Goal: Feedback & Contribution: Submit feedback/report problem

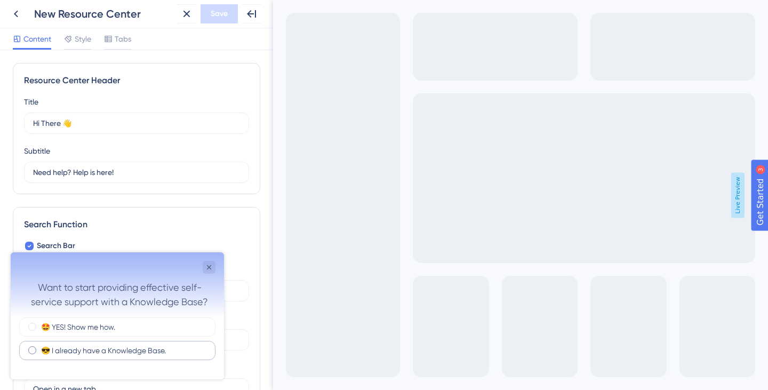
click at [142, 356] on div "😎 I already have a Knowledge Base." at bounding box center [117, 350] width 196 height 19
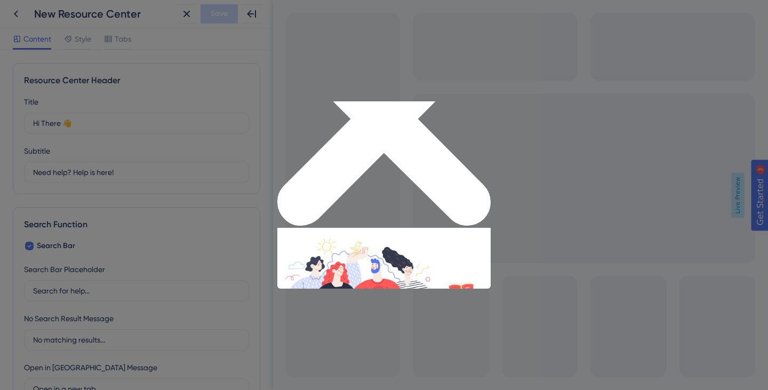
click at [485, 106] on icon "Close Preview" at bounding box center [383, 118] width 213 height 213
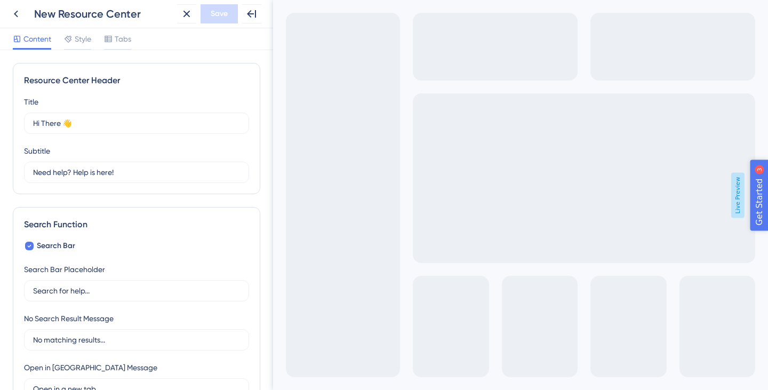
click at [767, 237] on span "Get Started" at bounding box center [778, 239] width 47 height 13
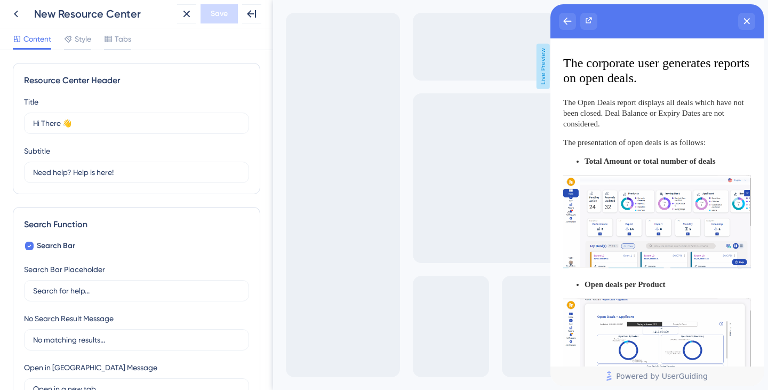
click at [558, 18] on div "Resource Center Header" at bounding box center [656, 21] width 213 height 34
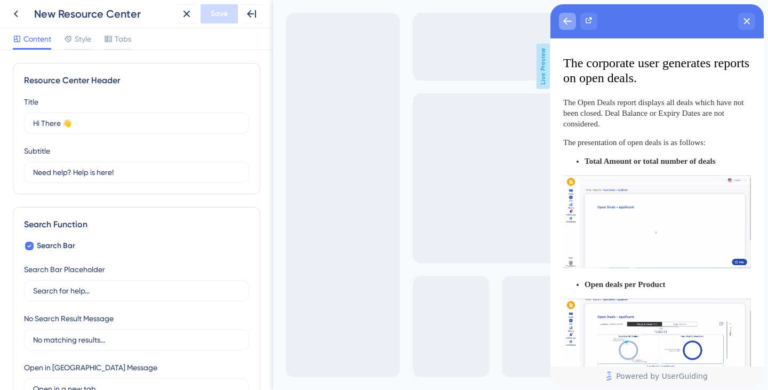
click at [569, 24] on icon "back to header" at bounding box center [567, 21] width 9 height 9
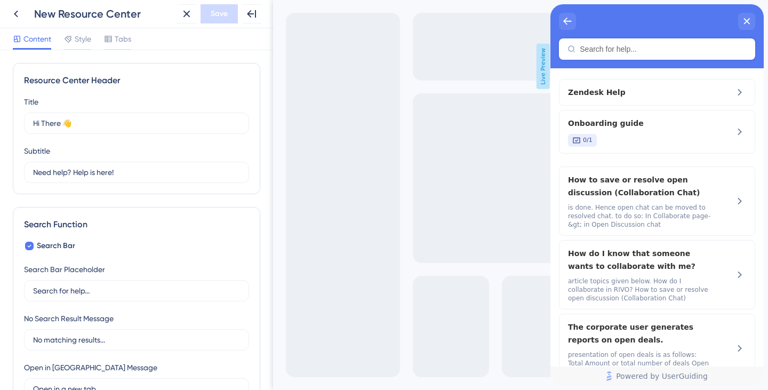
click at [624, 78] on div "Zendesk Help Onboarding guide 0/1 How to save or resolve open discussion (Colla…" at bounding box center [656, 217] width 213 height 298
click at [621, 98] on span "Zendesk Help" at bounding box center [639, 92] width 142 height 13
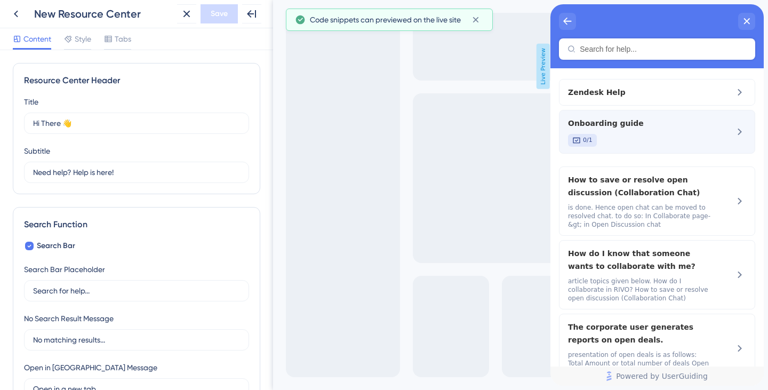
click at [637, 139] on div "0/1" at bounding box center [639, 140] width 142 height 13
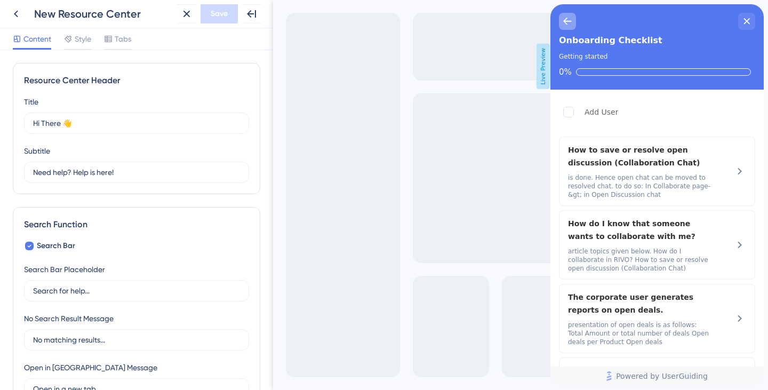
click at [562, 17] on div "back to header" at bounding box center [567, 21] width 17 height 17
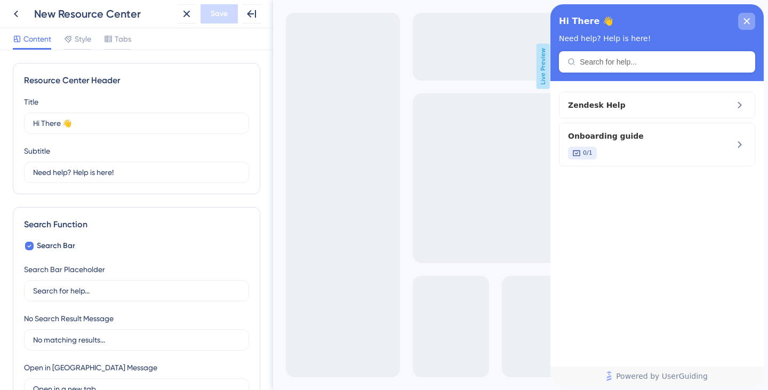
click at [745, 19] on icon "close resource center" at bounding box center [747, 21] width 6 height 6
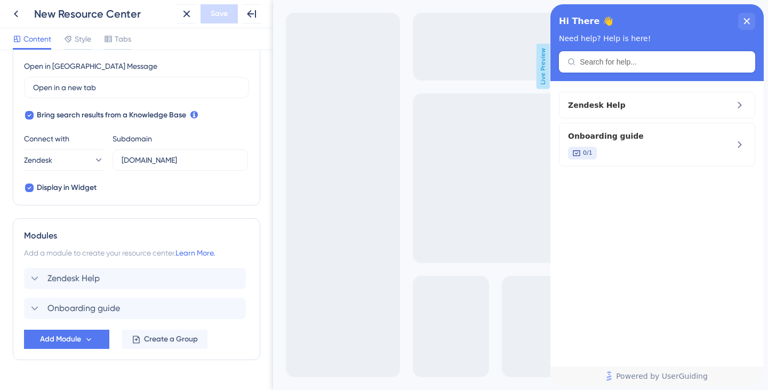
scroll to position [302, 0]
click at [78, 336] on span "Add Module" at bounding box center [60, 338] width 41 height 13
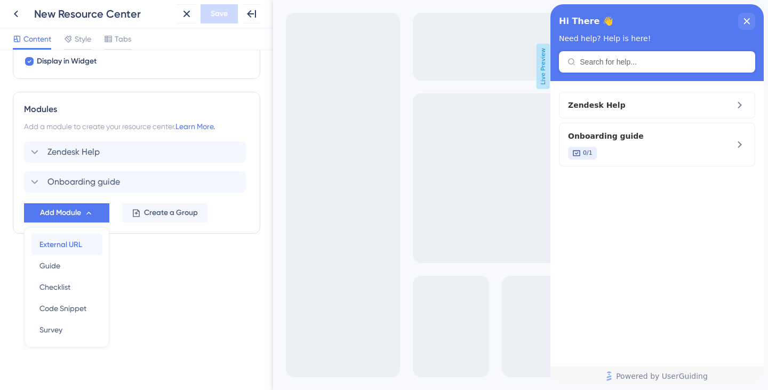
click at [77, 248] on span "External URL" at bounding box center [60, 244] width 43 height 13
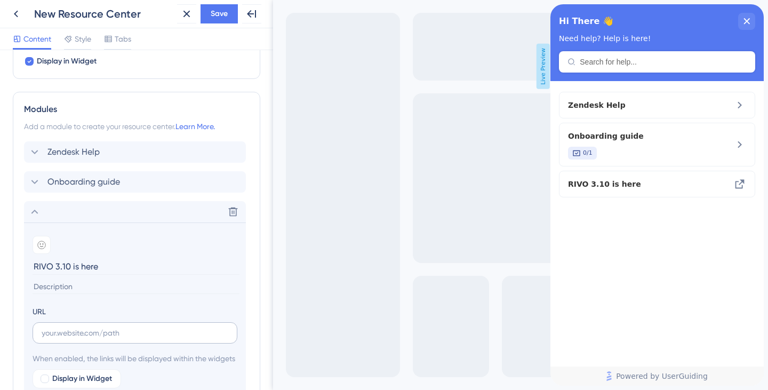
type input "RIVO 3.10 is here"
click at [134, 335] on input "text" at bounding box center [135, 333] width 187 height 12
paste input "[URL][DOMAIN_NAME][DATE]"
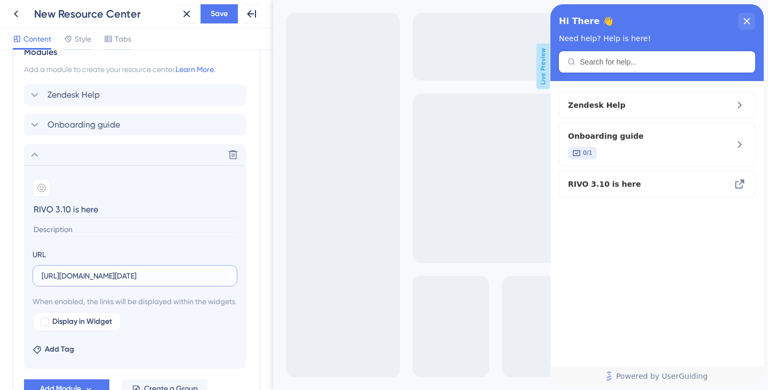
scroll to position [499, 0]
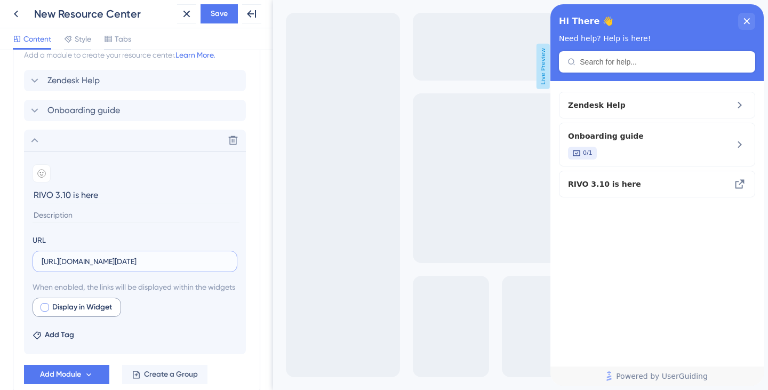
type input "[URL][DOMAIN_NAME][DATE]"
click at [57, 313] on span "Display in Widget" at bounding box center [82, 307] width 60 height 13
checkbox input "true"
click at [150, 313] on span "Preview" at bounding box center [162, 307] width 27 height 13
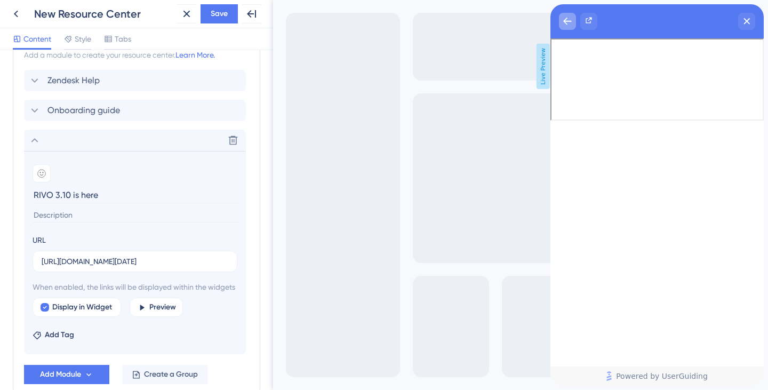
click at [570, 27] on div "back to header" at bounding box center [567, 21] width 17 height 17
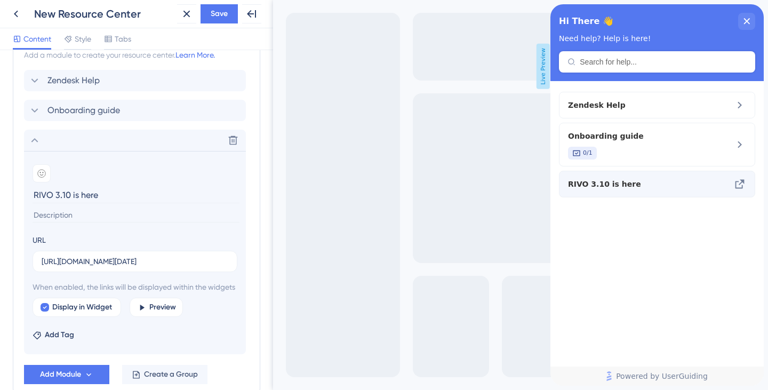
click at [606, 176] on div "RIVO 3.10 is here" at bounding box center [657, 184] width 196 height 27
click at [742, 187] on icon at bounding box center [739, 184] width 9 height 9
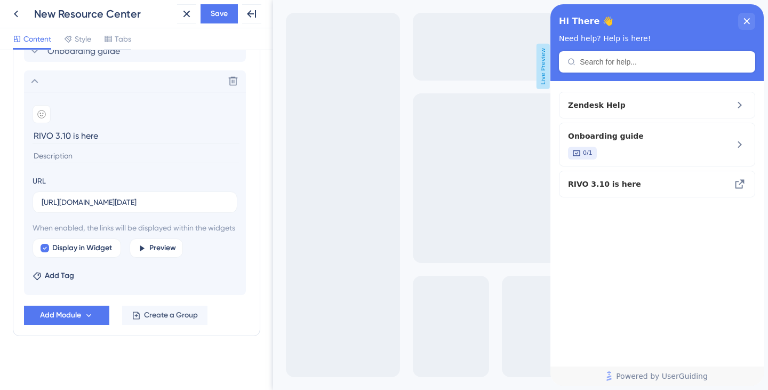
scroll to position [559, 0]
click at [219, 11] on span "Save" at bounding box center [219, 13] width 17 height 13
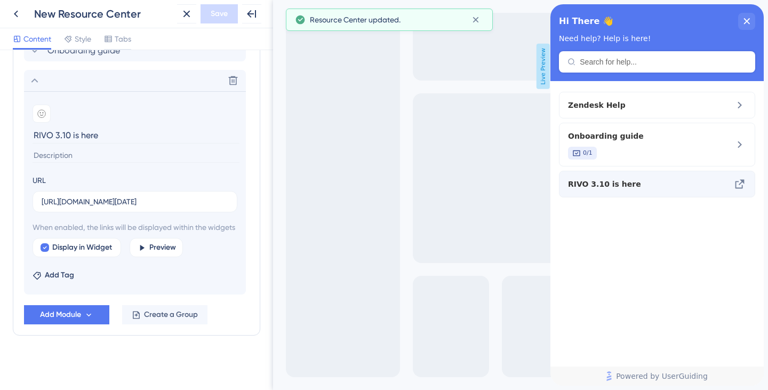
click at [637, 178] on span "RIVO 3.10 is here" at bounding box center [639, 184] width 142 height 13
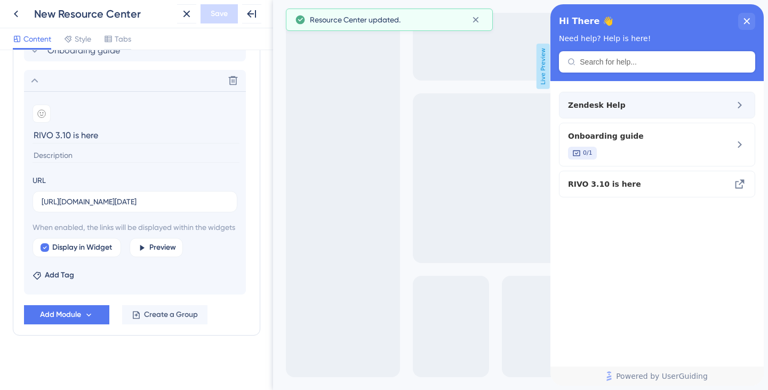
click at [610, 103] on span "Zendesk Help" at bounding box center [639, 105] width 142 height 13
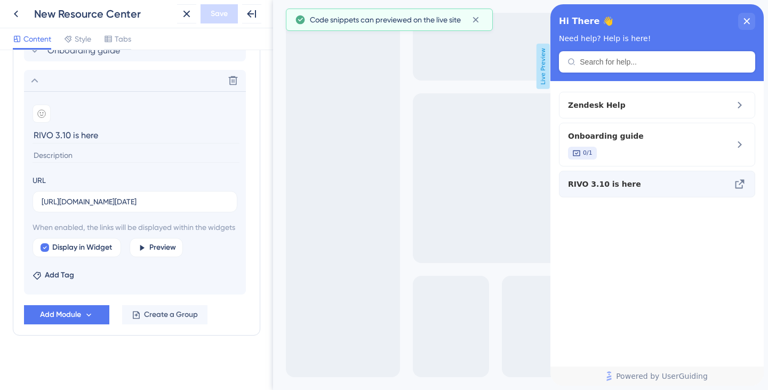
click at [621, 186] on span "RIVO 3.10 is here" at bounding box center [639, 184] width 142 height 13
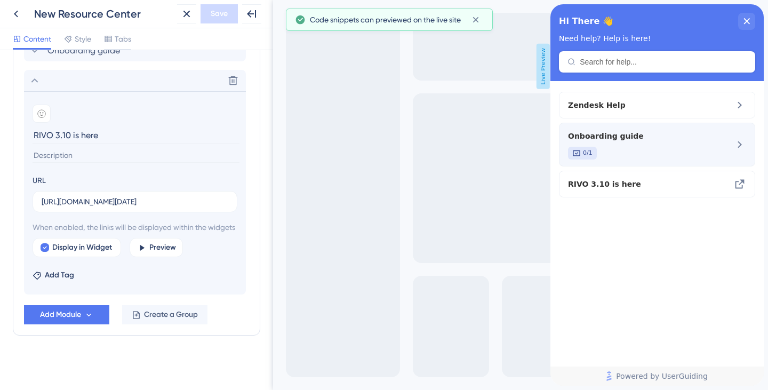
click at [626, 149] on div "0/1" at bounding box center [639, 153] width 142 height 13
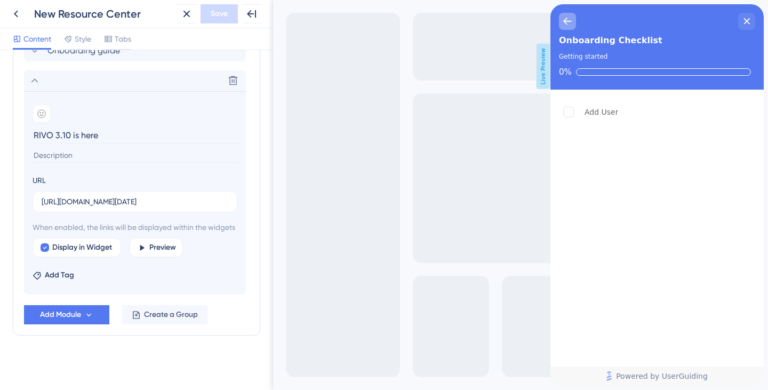
click at [567, 23] on icon "back to header" at bounding box center [567, 21] width 9 height 9
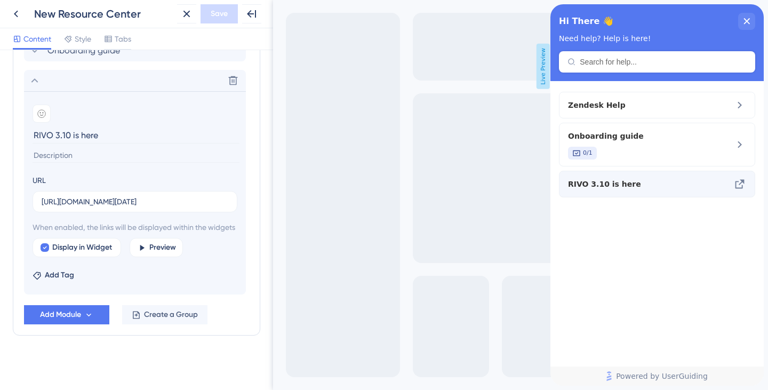
click at [594, 183] on span "RIVO 3.10 is here" at bounding box center [639, 184] width 142 height 13
click at [111, 202] on input "[URL][DOMAIN_NAME][DATE]" at bounding box center [135, 202] width 187 height 12
click at [84, 150] on input at bounding box center [136, 155] width 207 height 14
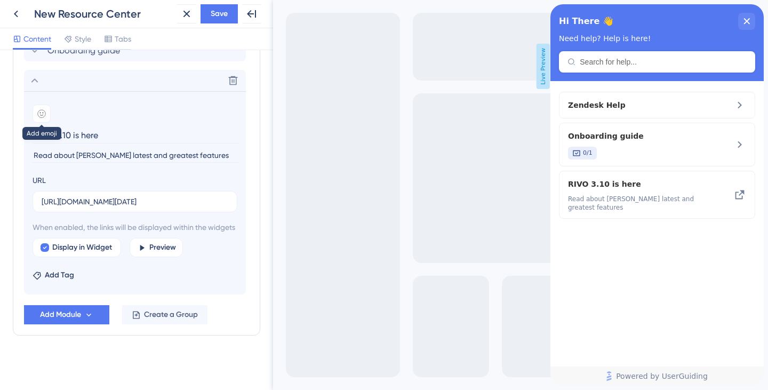
type input "Read about [PERSON_NAME] latest and greatest features"
click at [40, 116] on icon at bounding box center [41, 113] width 9 height 9
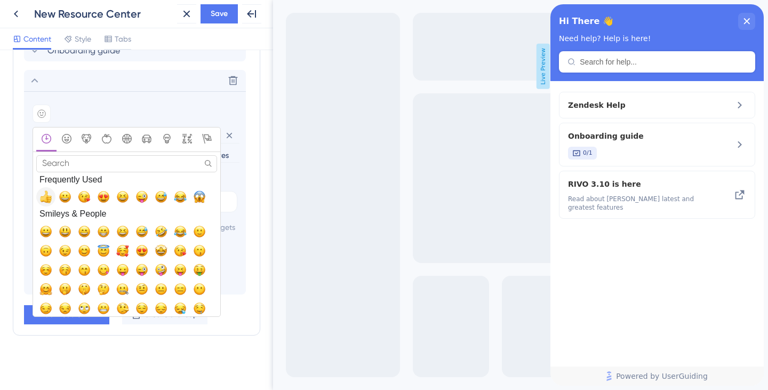
click at [44, 200] on span "👍, +1, thumbsup" at bounding box center [45, 196] width 13 height 13
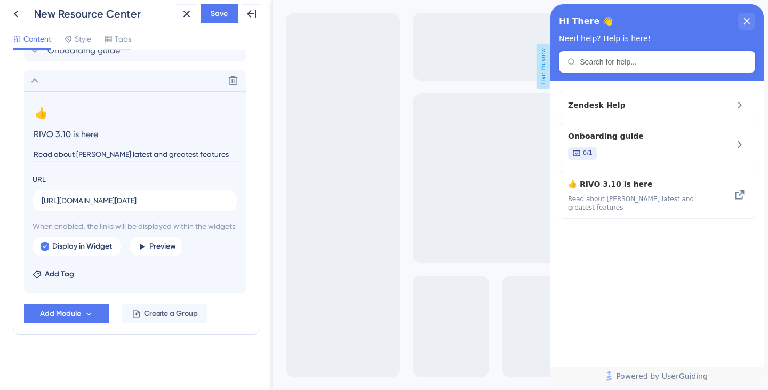
click at [158, 249] on div "When enabled, the links will be displayed within the widgets Display in Widget …" at bounding box center [135, 238] width 205 height 36
click at [152, 253] on span "Preview" at bounding box center [162, 246] width 27 height 13
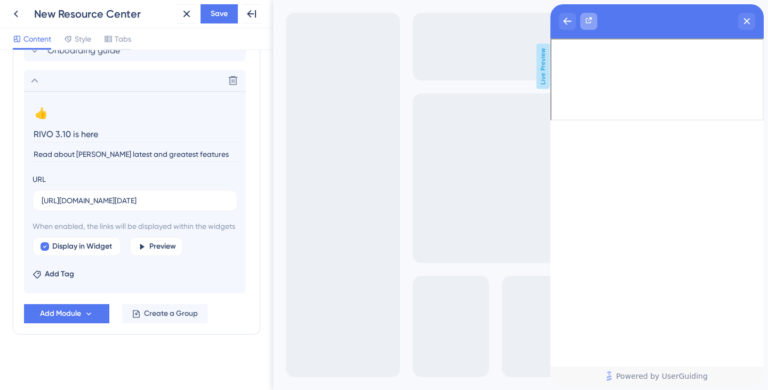
click at [589, 20] on icon "Resource Center Header" at bounding box center [588, 20] width 9 height 9
click at [565, 22] on icon "back to header" at bounding box center [567, 21] width 8 height 7
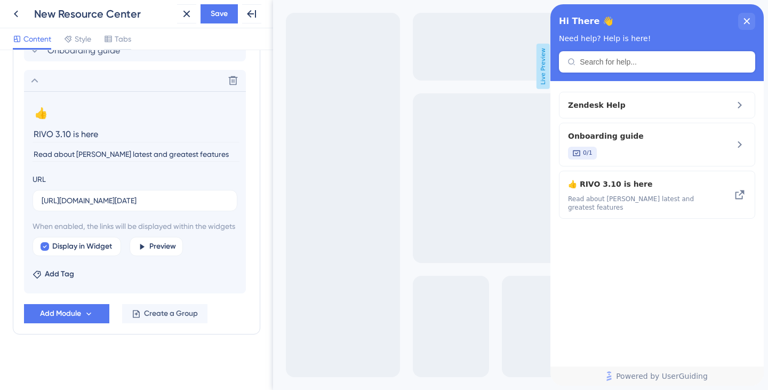
click at [608, 67] on div "Resource Center Header" at bounding box center [657, 61] width 196 height 21
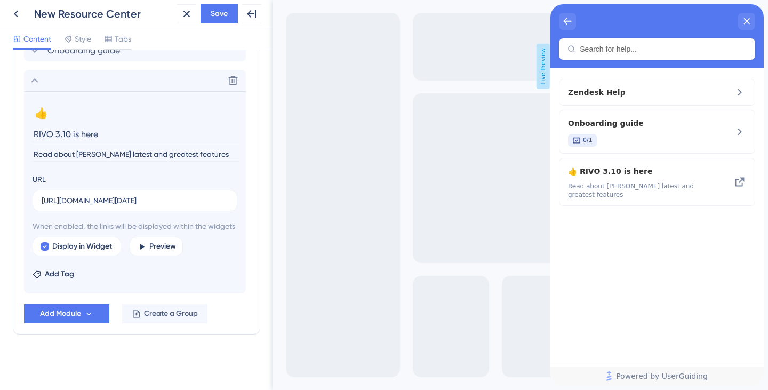
click at [618, 59] on div "Resource Center Header" at bounding box center [657, 48] width 196 height 21
paste input "[URL][DOMAIN_NAME][DATE]"
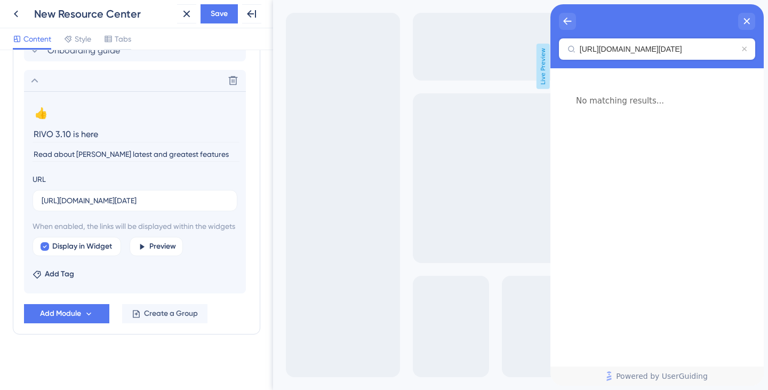
scroll to position [0, 191]
type input "[URL][DOMAIN_NAME][DATE]"
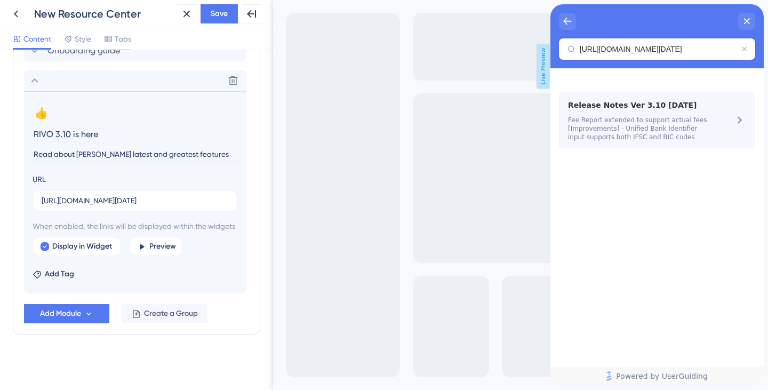
click at [613, 133] on span "Fee Report extended to support actual fees [Improvements] - Unified Bank Identi…" at bounding box center [639, 129] width 142 height 26
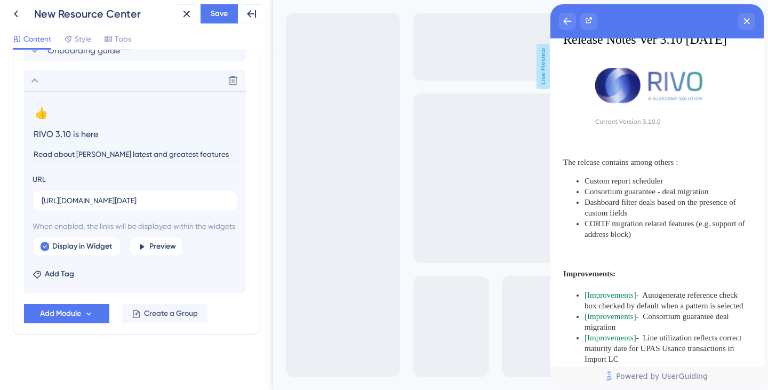
scroll to position [0, 0]
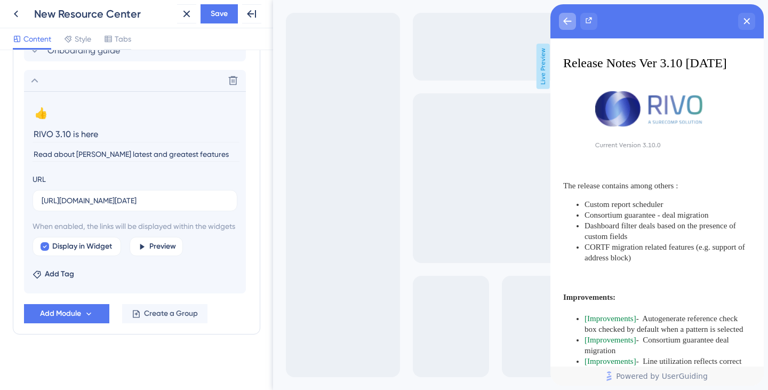
click at [568, 18] on icon "back to header" at bounding box center [567, 21] width 9 height 9
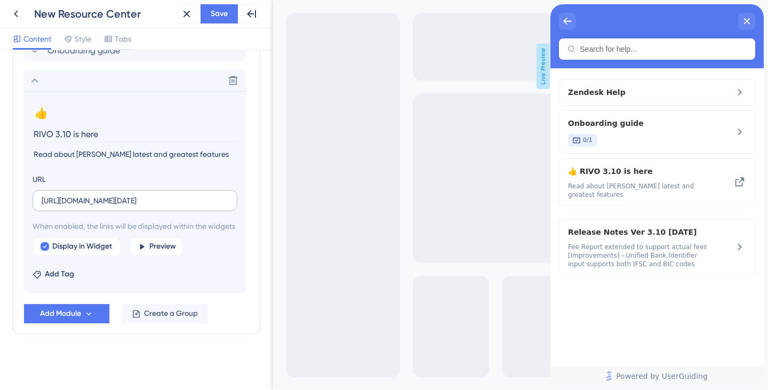
click at [152, 208] on label "[URL][DOMAIN_NAME][DATE]" at bounding box center [135, 200] width 205 height 21
click at [152, 206] on input "[URL][DOMAIN_NAME][DATE]" at bounding box center [135, 201] width 187 height 12
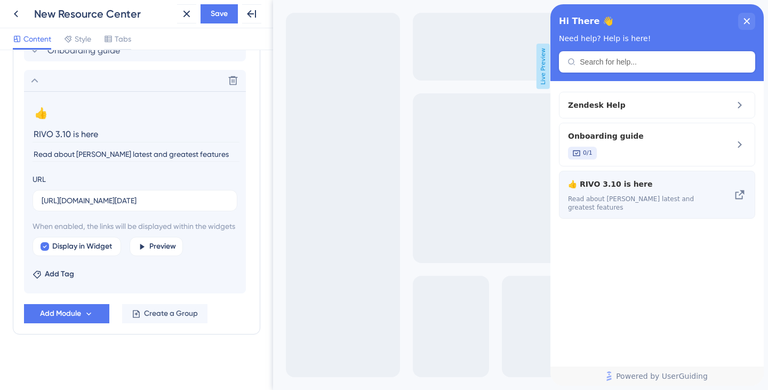
click at [628, 174] on div "👍 RIVO 3.10 is here Read about [PERSON_NAME] latest and greatest features" at bounding box center [657, 195] width 196 height 48
click at [743, 192] on icon at bounding box center [739, 194] width 13 height 13
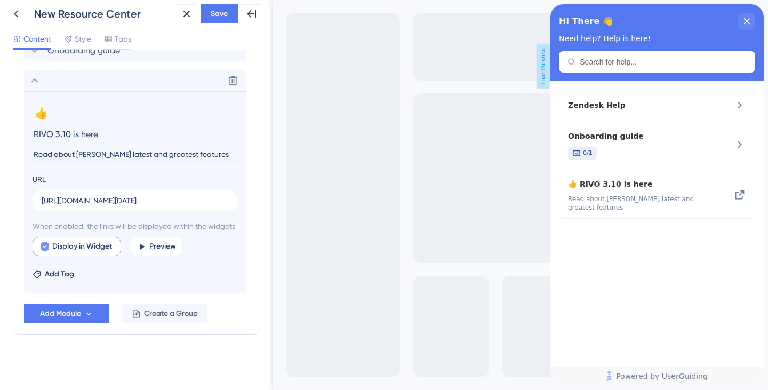
click at [105, 253] on span "Display in Widget" at bounding box center [82, 246] width 60 height 13
checkbox input "false"
click at [216, 12] on span "Save" at bounding box center [219, 13] width 17 height 13
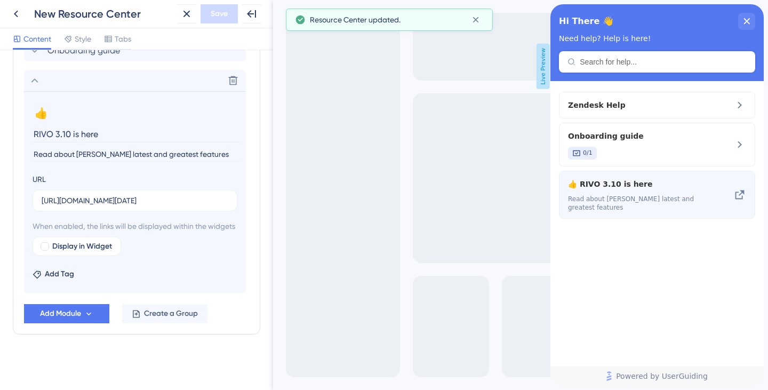
click at [631, 189] on span "👍 RIVO 3.10 is here" at bounding box center [610, 184] width 85 height 13
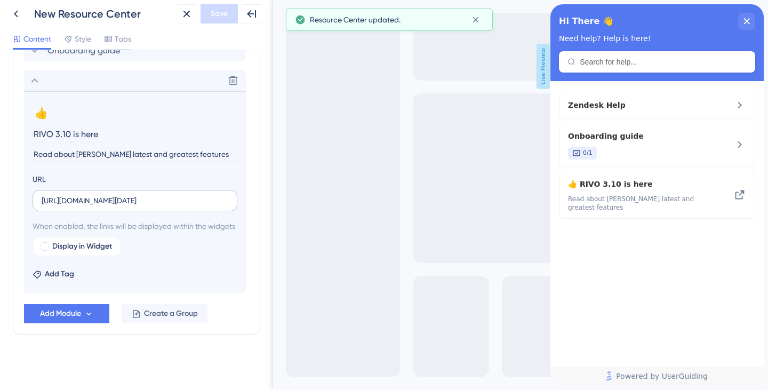
click at [158, 207] on label "[URL][DOMAIN_NAME][DATE]" at bounding box center [135, 200] width 205 height 21
click at [158, 206] on input "[URL][DOMAIN_NAME][DATE]" at bounding box center [135, 201] width 187 height 12
drag, startPoint x: 171, startPoint y: 204, endPoint x: 219, endPoint y: 200, distance: 48.2
click at [219, 200] on input "[URL][DOMAIN_NAME][DATE]" at bounding box center [135, 201] width 187 height 12
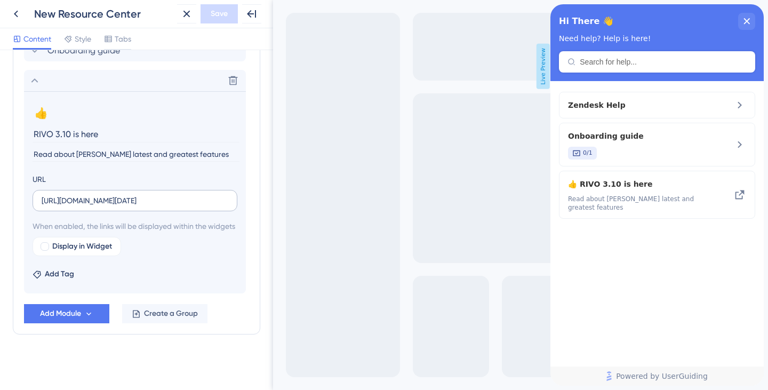
scroll to position [0, 0]
click at [18, 13] on icon at bounding box center [16, 13] width 13 height 13
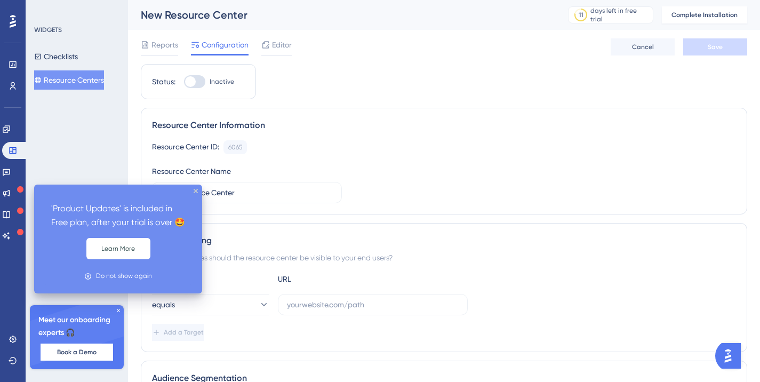
click at [19, 191] on icon at bounding box center [20, 189] width 6 height 6
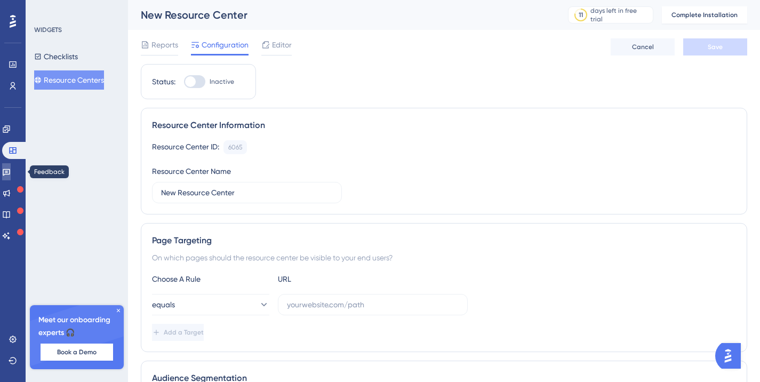
click at [11, 175] on icon at bounding box center [6, 171] width 9 height 9
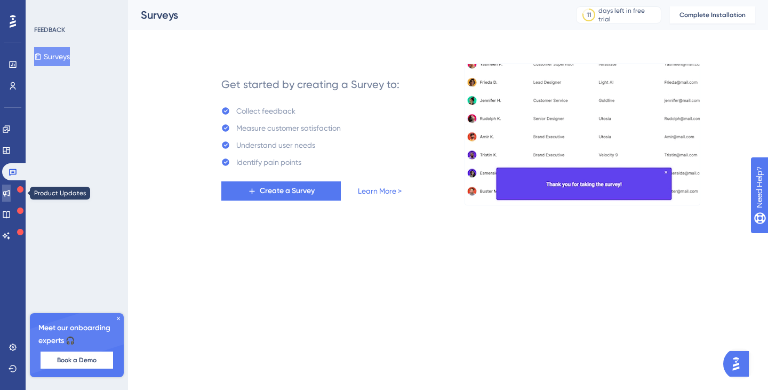
click at [11, 190] on icon at bounding box center [6, 193] width 9 height 9
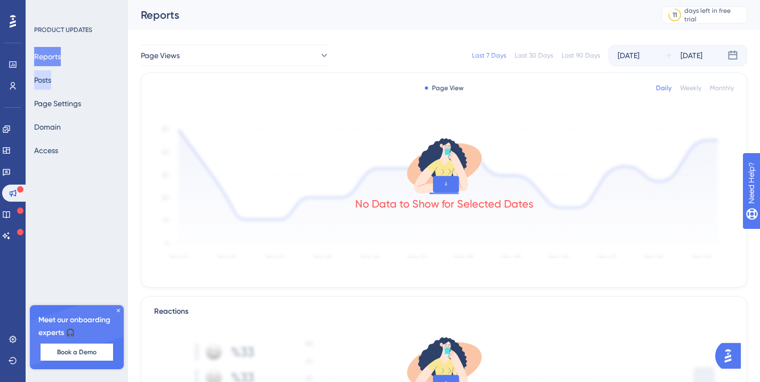
click at [51, 78] on button "Posts" at bounding box center [42, 79] width 17 height 19
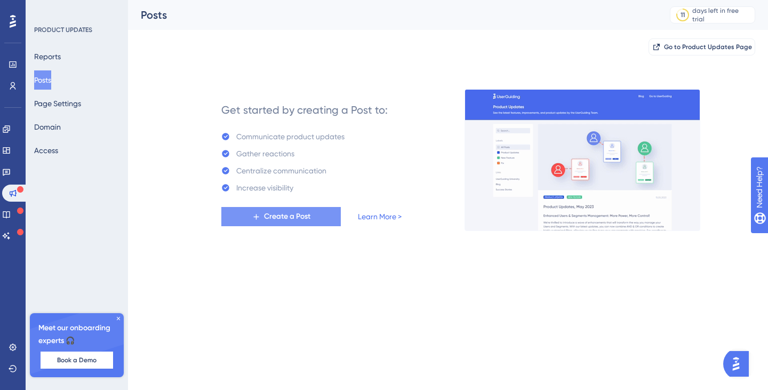
click at [277, 217] on span "Create a Post" at bounding box center [287, 216] width 46 height 13
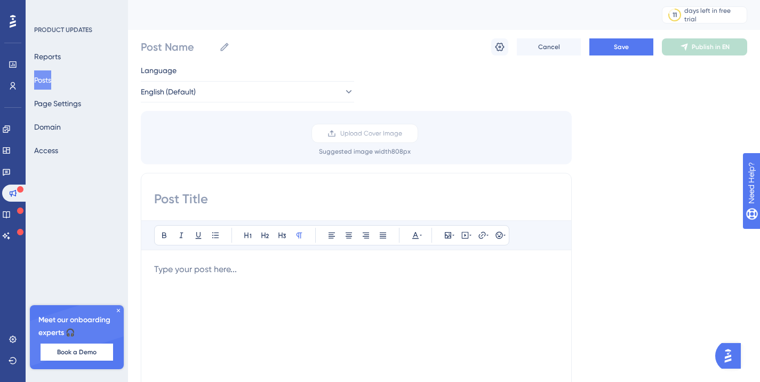
click at [223, 193] on input at bounding box center [356, 198] width 404 height 17
type input "RIVO 3.10 is here 📢"
click at [199, 294] on div at bounding box center [356, 380] width 404 height 235
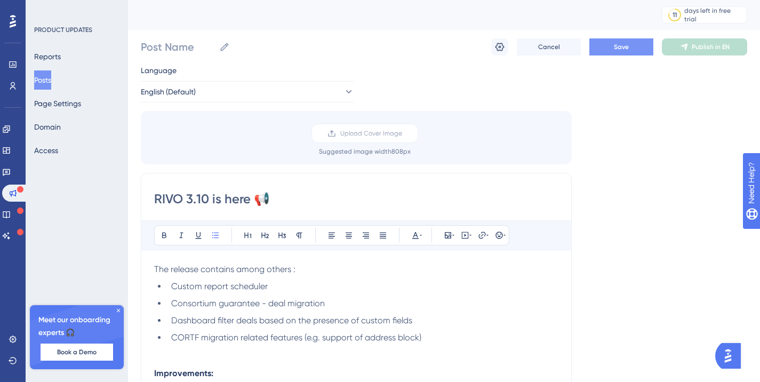
click at [615, 45] on span "Save" at bounding box center [621, 47] width 15 height 9
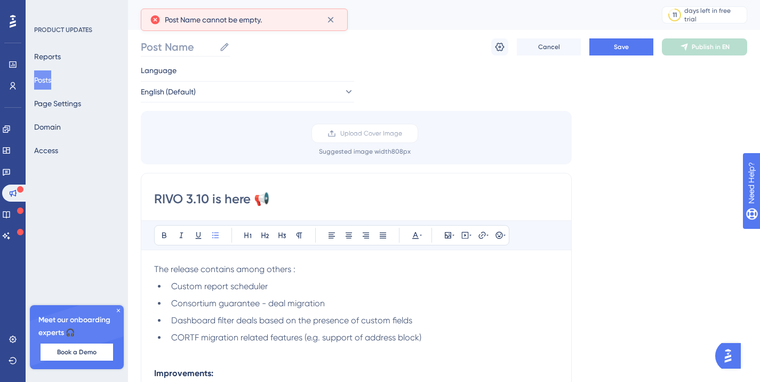
click at [218, 48] on label "Post Name" at bounding box center [185, 46] width 89 height 19
click at [215, 48] on input "Post Name" at bounding box center [178, 46] width 74 height 15
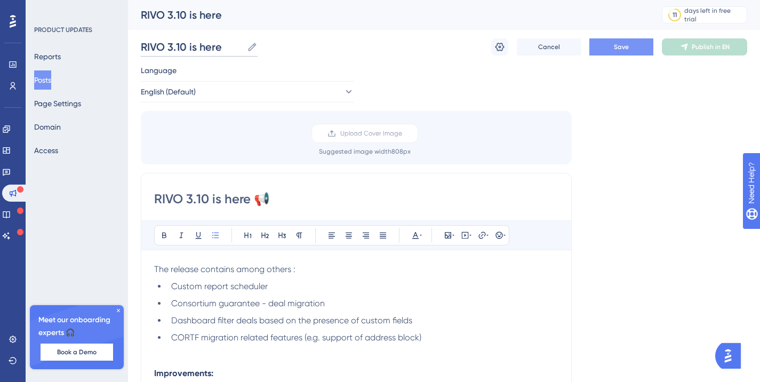
type input "RIVO 3.10 is here"
click at [630, 44] on button "Save" at bounding box center [621, 46] width 64 height 17
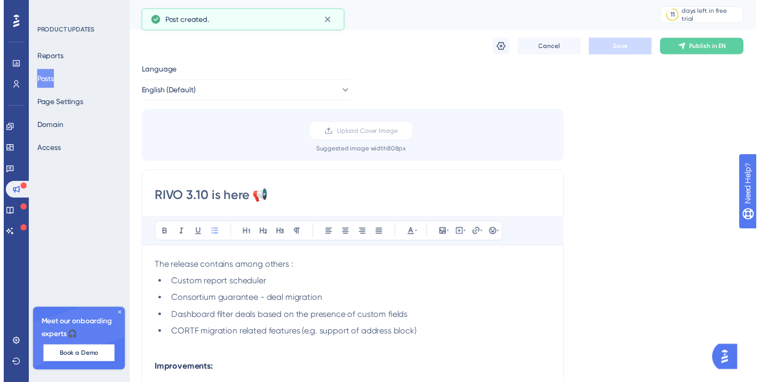
scroll to position [875, 0]
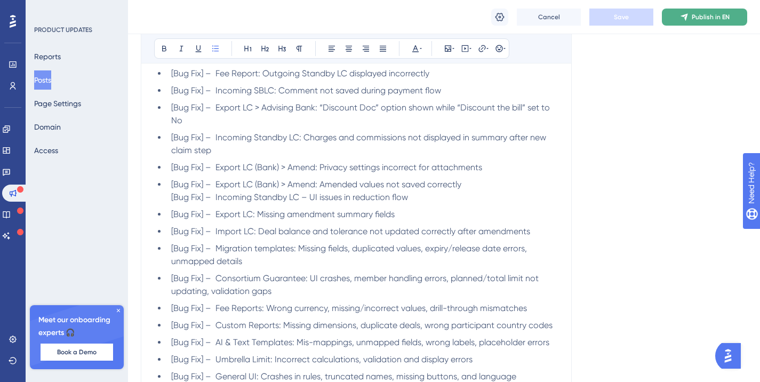
click at [690, 17] on button "Publish in EN" at bounding box center [704, 17] width 85 height 17
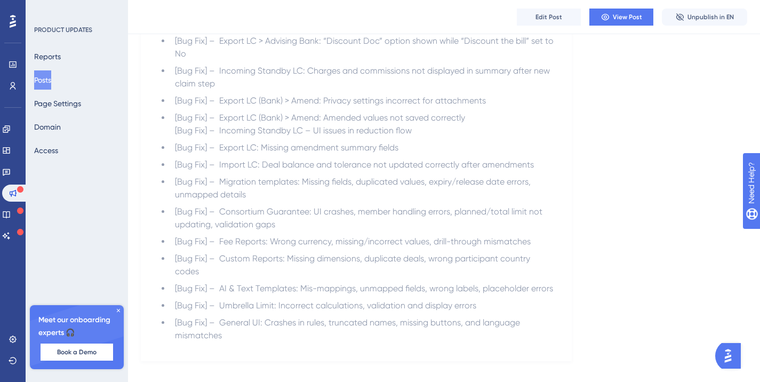
click at [726, 353] on img "Open AI Assistant Launcher" at bounding box center [727, 355] width 19 height 19
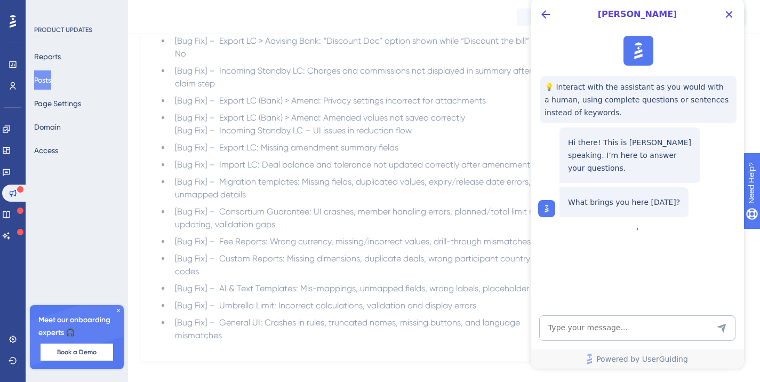
scroll to position [0, 0]
click at [541, 14] on icon "Back Button" at bounding box center [545, 14] width 13 height 13
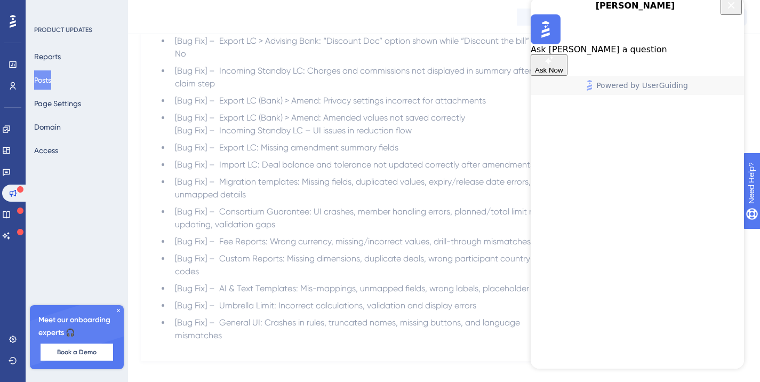
click at [731, 12] on icon "Close Button" at bounding box center [731, 5] width 13 height 13
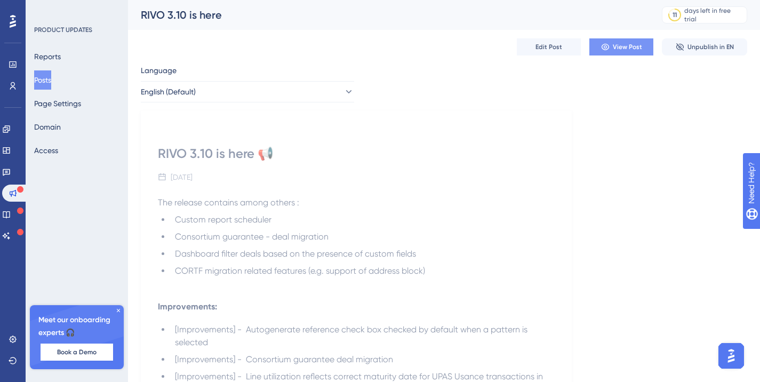
click at [618, 42] on button "View Post" at bounding box center [621, 46] width 64 height 17
click at [11, 151] on link at bounding box center [6, 150] width 9 height 17
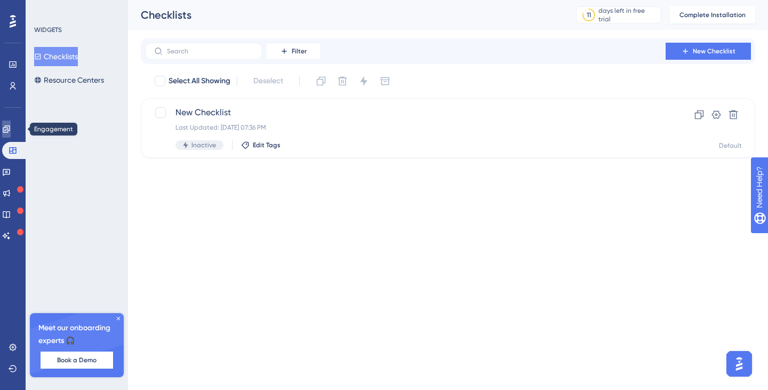
click at [11, 124] on link at bounding box center [6, 128] width 9 height 17
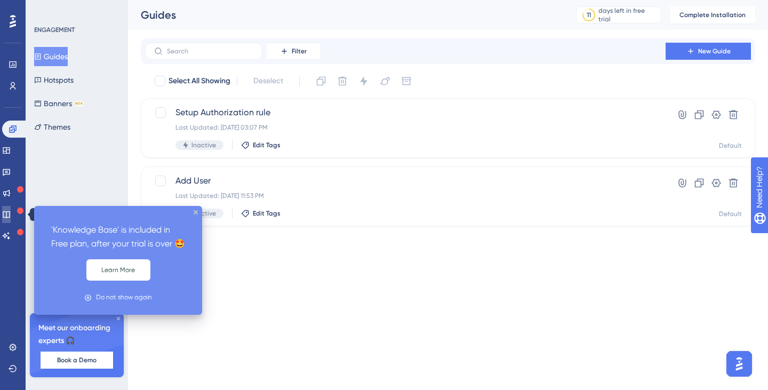
click at [11, 210] on icon at bounding box center [6, 214] width 9 height 9
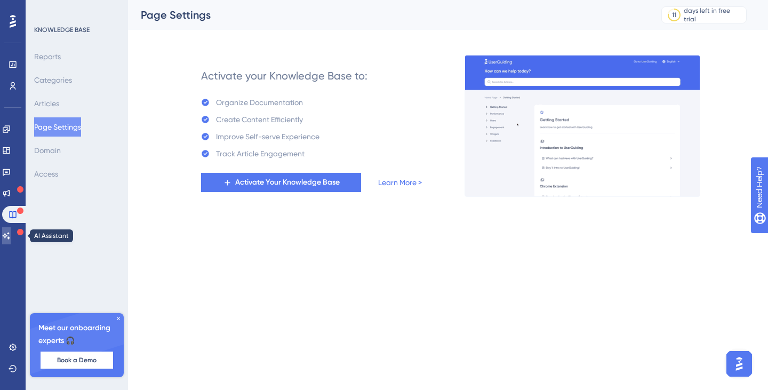
click at [11, 230] on link at bounding box center [6, 235] width 9 height 17
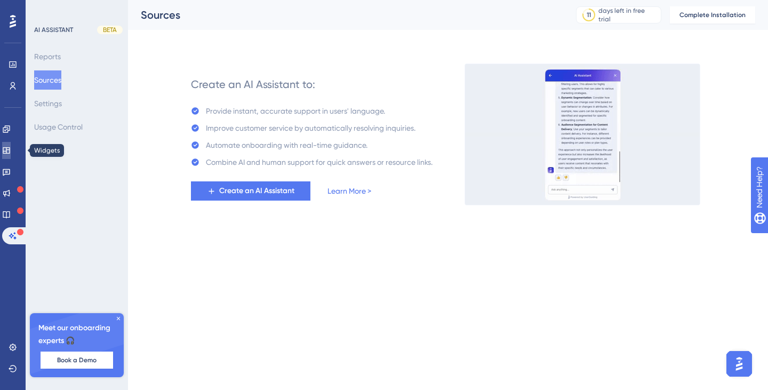
click at [11, 155] on link at bounding box center [6, 150] width 9 height 17
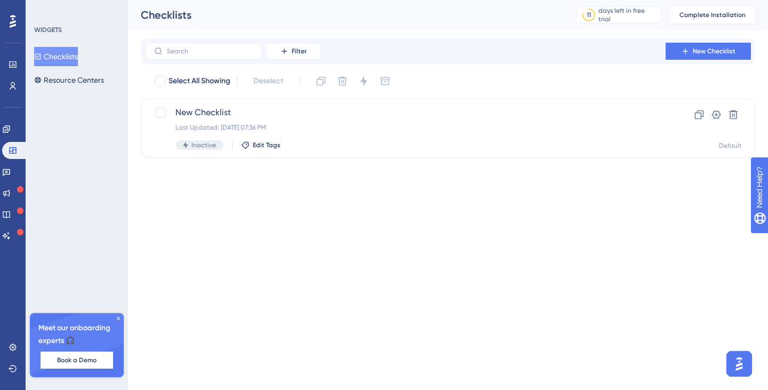
click at [78, 66] on button "Checklists" at bounding box center [56, 56] width 44 height 19
click at [78, 74] on button "Resource Centers" at bounding box center [69, 79] width 70 height 19
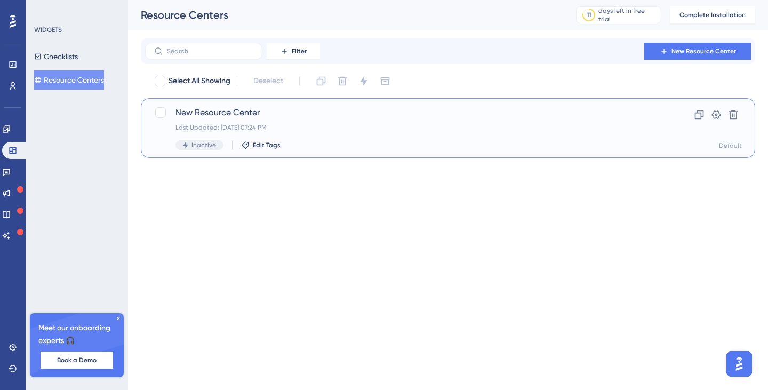
click at [247, 112] on span "New Resource Center" at bounding box center [405, 112] width 460 height 13
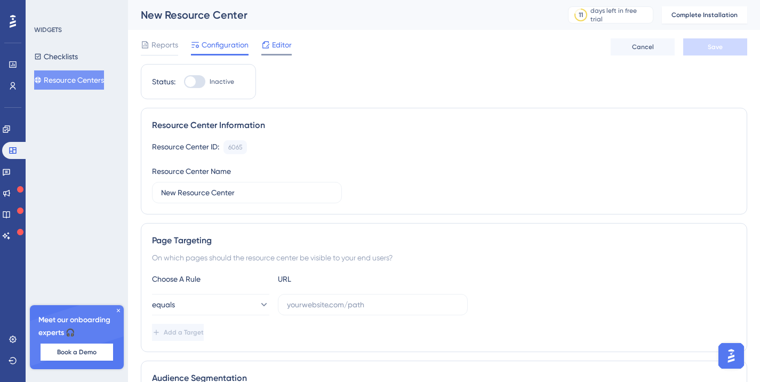
click at [274, 43] on span "Editor" at bounding box center [282, 44] width 20 height 13
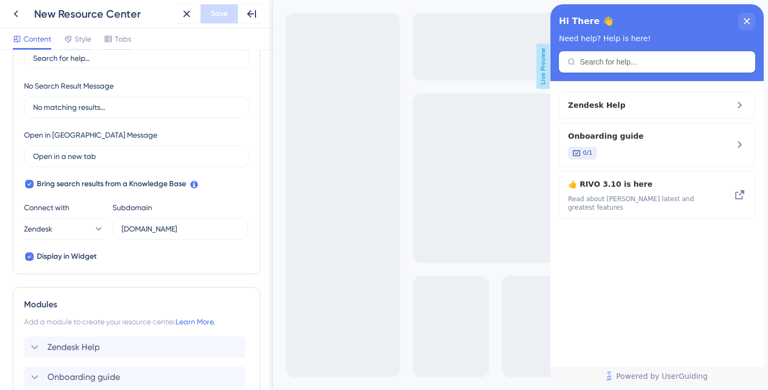
scroll to position [357, 0]
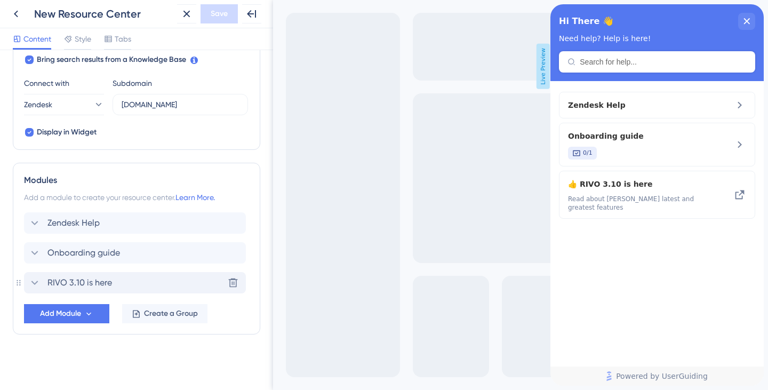
click at [118, 279] on div "RIVO 3.10 is here Delete" at bounding box center [135, 282] width 222 height 21
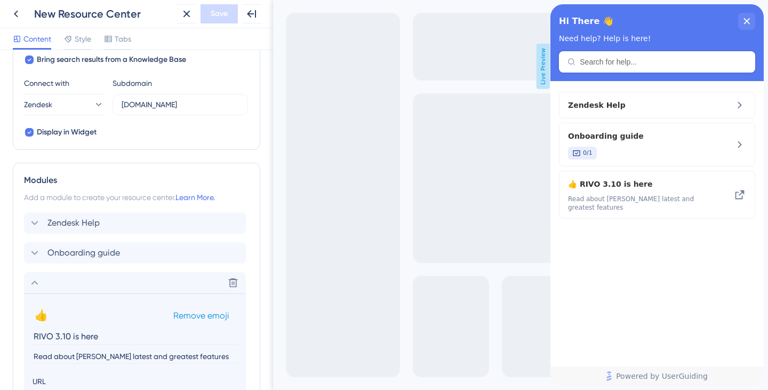
scroll to position [529, 0]
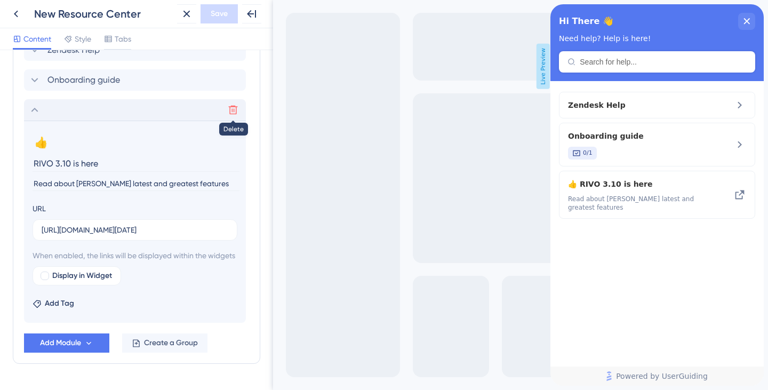
click at [231, 109] on icon at bounding box center [233, 110] width 9 height 9
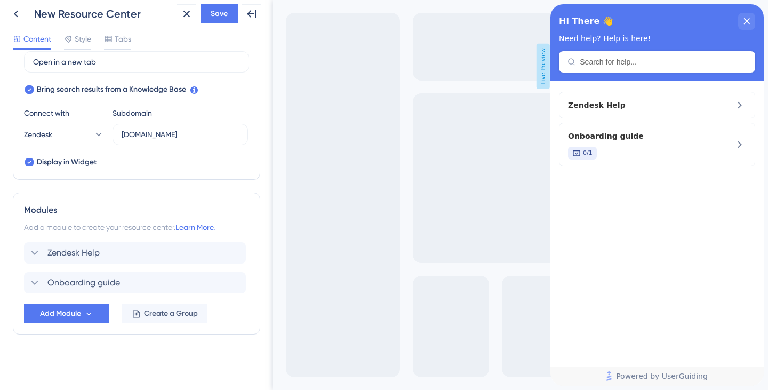
scroll to position [327, 0]
click at [72, 317] on span "Add Module" at bounding box center [60, 313] width 41 height 13
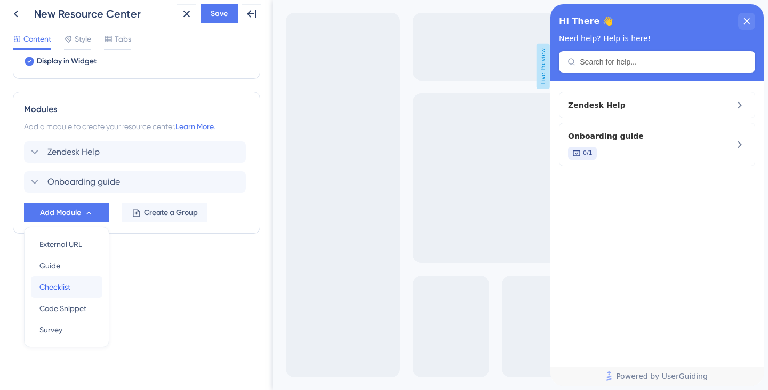
click at [71, 285] on div "Checklist Checklist" at bounding box center [66, 286] width 54 height 21
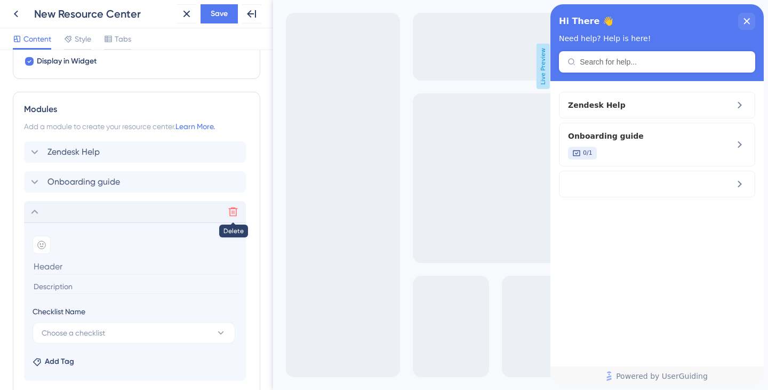
click at [234, 212] on icon at bounding box center [233, 211] width 11 height 11
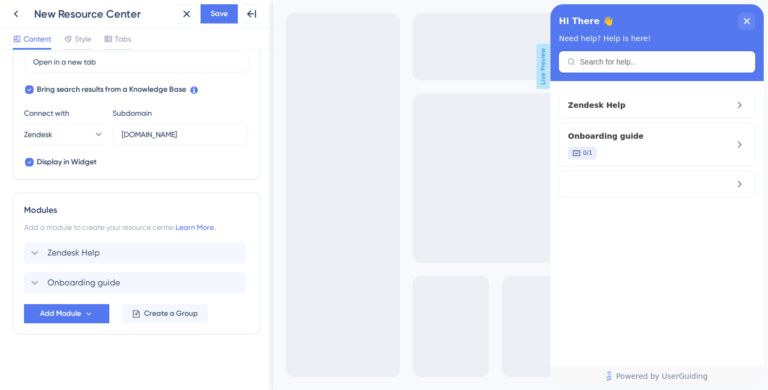
scroll to position [327, 0]
click at [85, 311] on icon at bounding box center [88, 313] width 9 height 9
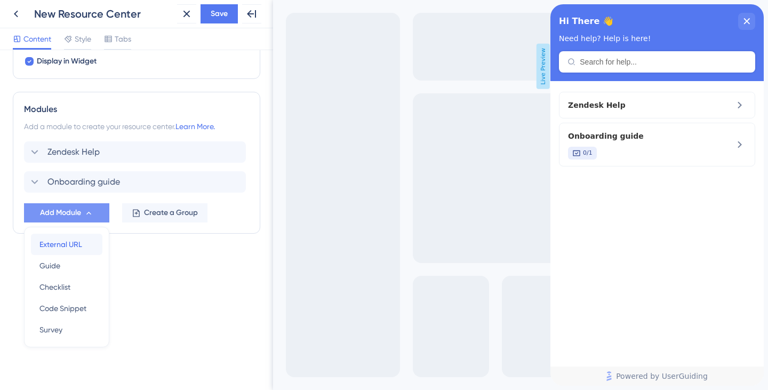
click at [47, 241] on span "External URL" at bounding box center [60, 244] width 43 height 13
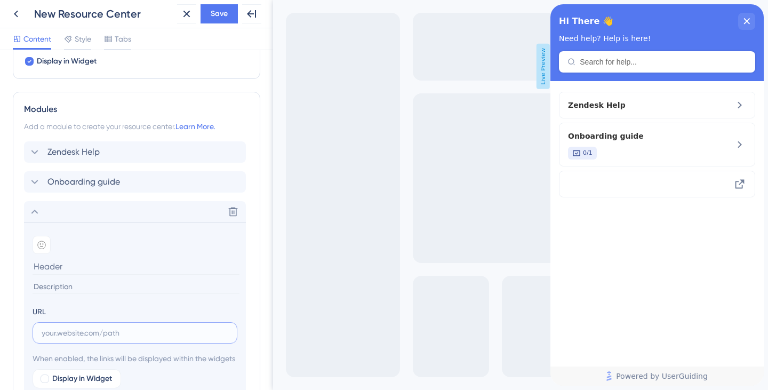
click at [81, 331] on input "text" at bounding box center [135, 333] width 187 height 12
paste input "[URL][DOMAIN_NAME]"
type input "[URL][DOMAIN_NAME]"
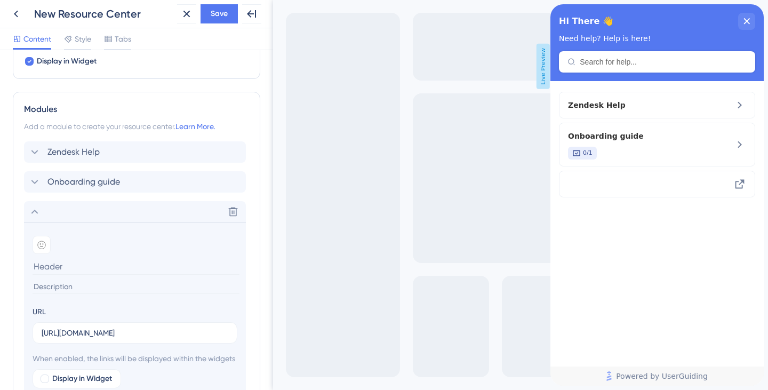
click at [63, 268] on input at bounding box center [136, 266] width 207 height 17
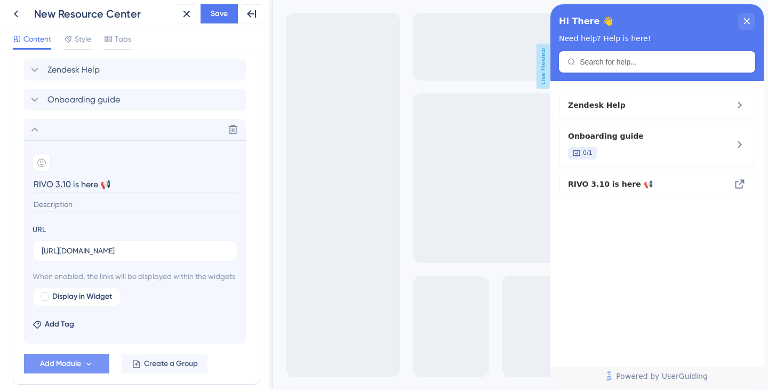
scroll to position [514, 0]
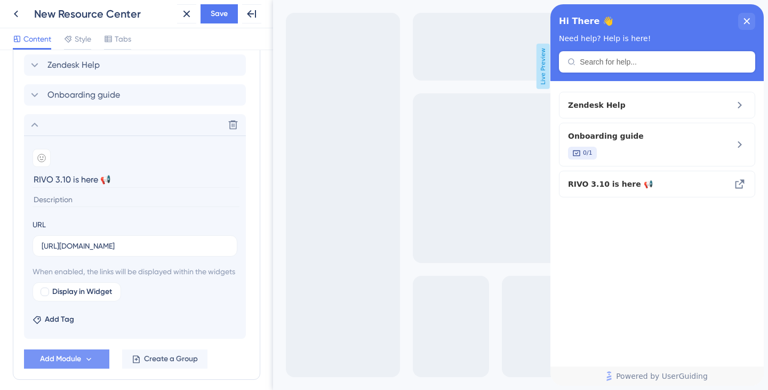
type input "RIVO 3.10 is here 📢"
drag, startPoint x: 78, startPoint y: 315, endPoint x: 70, endPoint y: 300, distance: 16.7
click at [70, 300] on section "Add emoji RIVO 3.10 is here 📢 URL [URL][DOMAIN_NAME] When enabled, the links wi…" at bounding box center [135, 236] width 222 height 203
click at [40, 297] on div at bounding box center [44, 291] width 11 height 11
click at [151, 298] on span "Preview" at bounding box center [162, 291] width 27 height 13
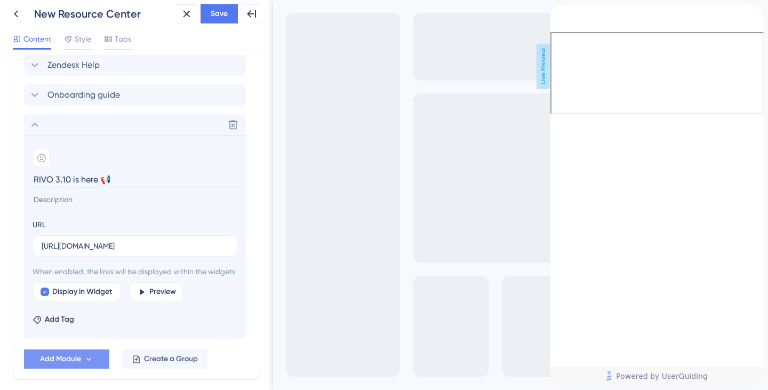
click at [559, 15] on div "back to header" at bounding box center [554, 9] width 9 height 11
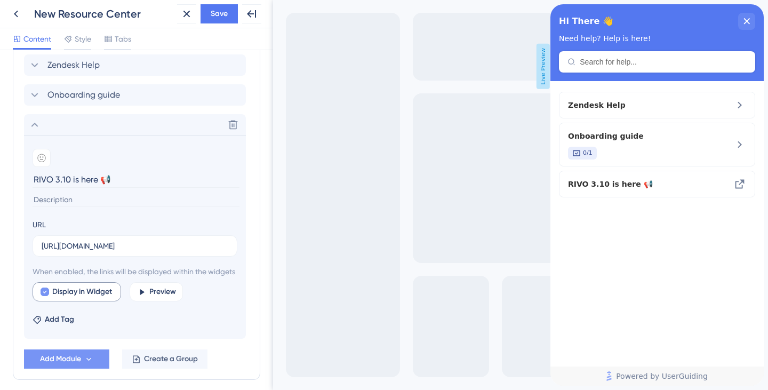
click at [85, 298] on span "Display in Widget" at bounding box center [82, 291] width 60 height 13
click at [222, 13] on span "Save" at bounding box center [219, 13] width 17 height 13
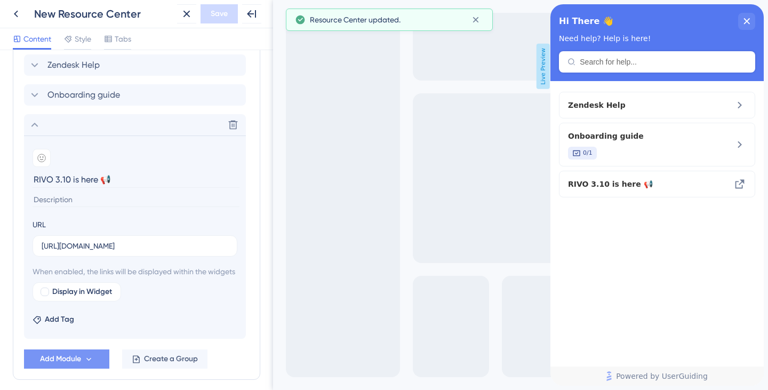
click at [640, 197] on div "Zendesk Help Onboarding guide 0/1 RIVO 3.10 is here 📢" at bounding box center [656, 223] width 213 height 285
click at [642, 180] on span "RIVO 3.10 is here 📢" at bounding box center [630, 184] width 125 height 13
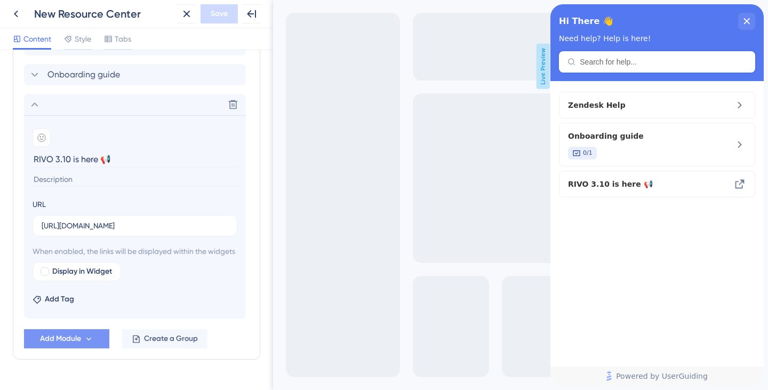
scroll to position [537, 0]
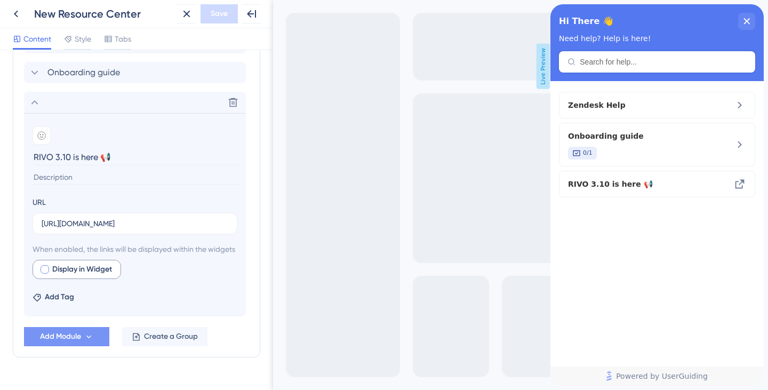
click at [58, 276] on span "Display in Widget" at bounding box center [82, 269] width 60 height 13
checkbox input "true"
click at [219, 11] on span "Save" at bounding box center [219, 13] width 17 height 13
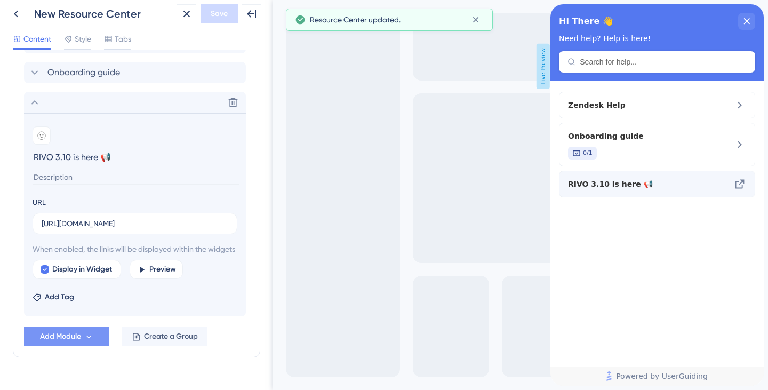
click at [629, 195] on div "RIVO 3.10 is here 📢" at bounding box center [657, 184] width 196 height 27
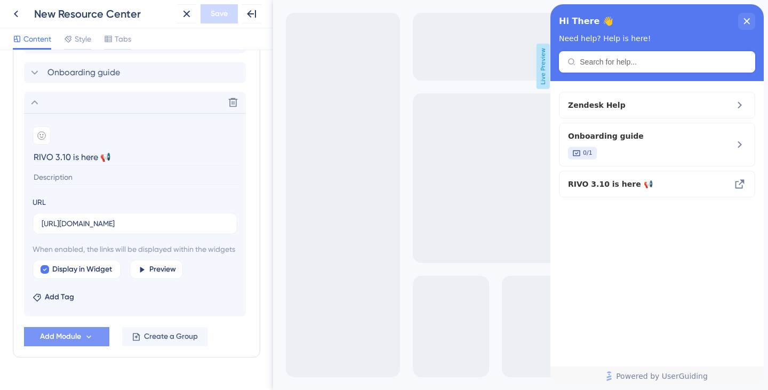
click at [76, 173] on input at bounding box center [136, 177] width 207 height 14
click at [69, 184] on input at bounding box center [136, 177] width 207 height 14
paste input "Custom report scheduler Consortium guarantee - deal migration Dashboard filter …"
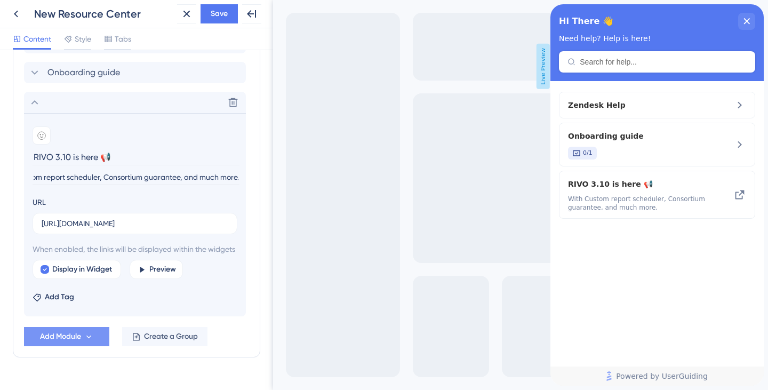
scroll to position [0, 37]
click at [181, 177] on input "With Custom report scheduler, Consortium guarantee, and much more." at bounding box center [136, 177] width 207 height 14
click at [178, 175] on input "With Custom report scheduler, Consortium guarantee, and much more." at bounding box center [136, 177] width 207 height 14
type input "With Custom report scheduler, Consortium guarantees, and much more."
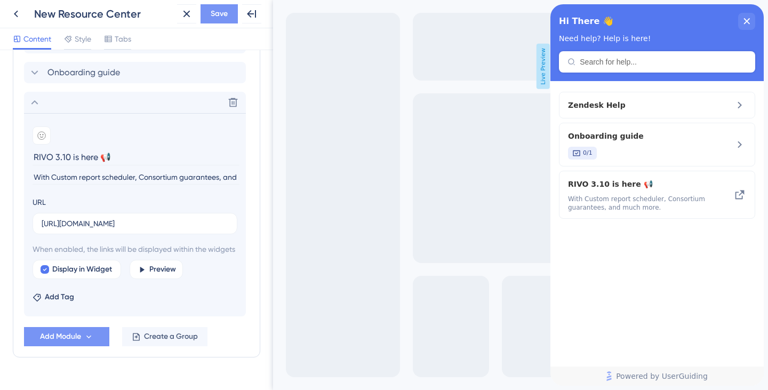
click at [218, 17] on span "Save" at bounding box center [219, 13] width 17 height 13
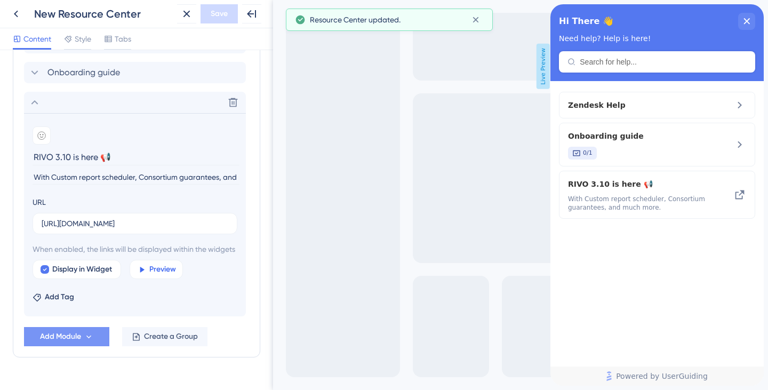
click at [145, 274] on icon at bounding box center [141, 269] width 9 height 9
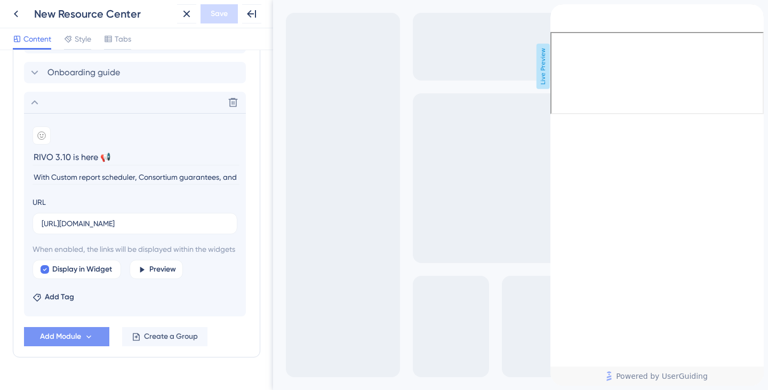
click at [559, 13] on icon "back to header" at bounding box center [554, 8] width 9 height 9
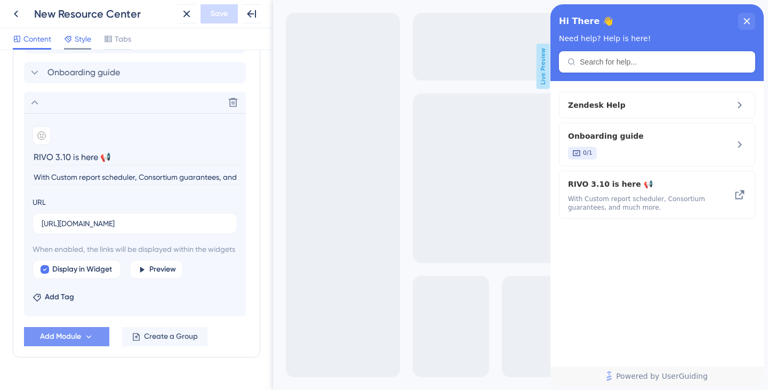
click at [74, 42] on div "Style" at bounding box center [77, 39] width 27 height 13
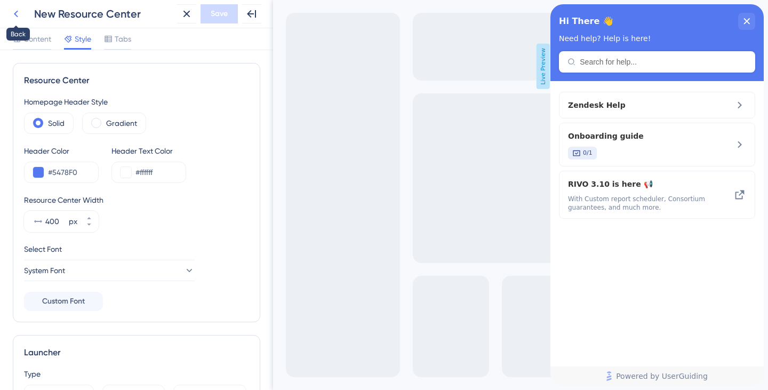
click at [14, 18] on icon at bounding box center [16, 13] width 13 height 13
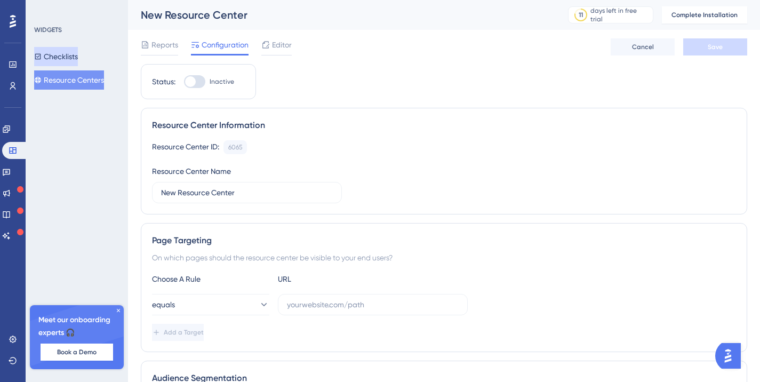
click at [78, 53] on button "Checklists" at bounding box center [56, 56] width 44 height 19
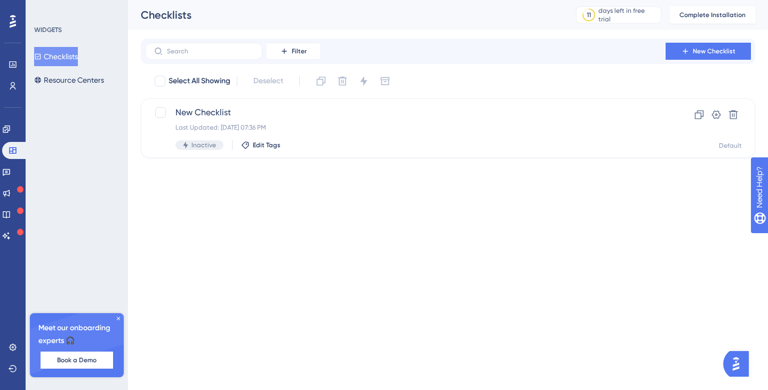
click at [117, 320] on icon at bounding box center [118, 318] width 6 height 6
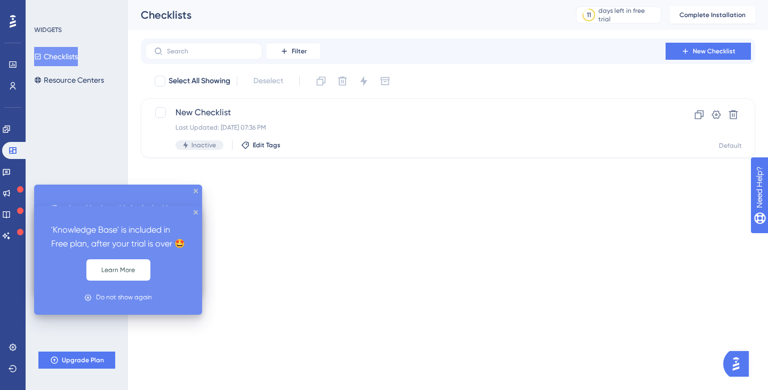
click at [18, 186] on icon at bounding box center [20, 189] width 6 height 6
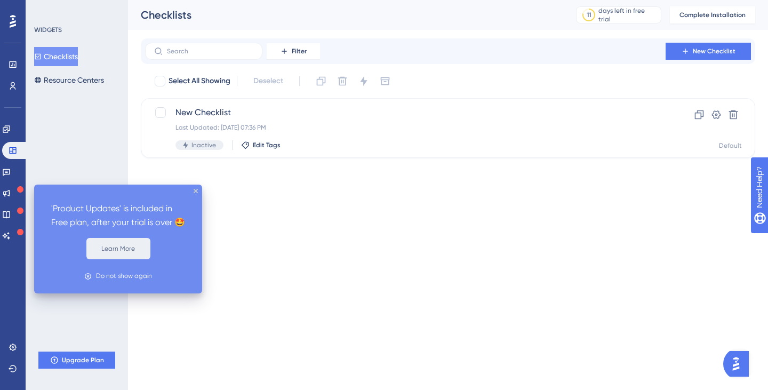
click at [116, 259] on button "Learn More" at bounding box center [118, 248] width 64 height 21
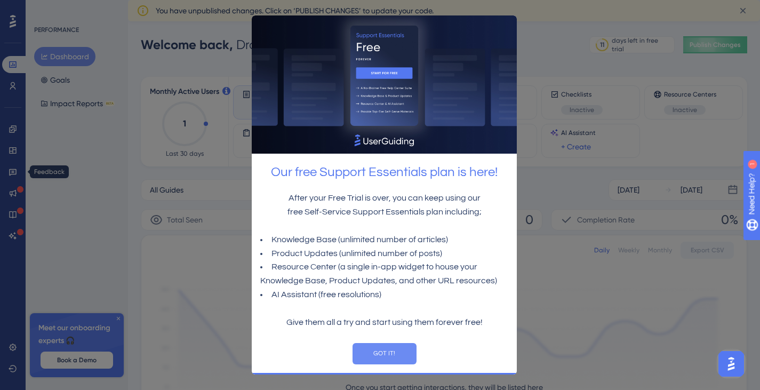
click at [382, 351] on button "GOT IT!" at bounding box center [384, 353] width 64 height 21
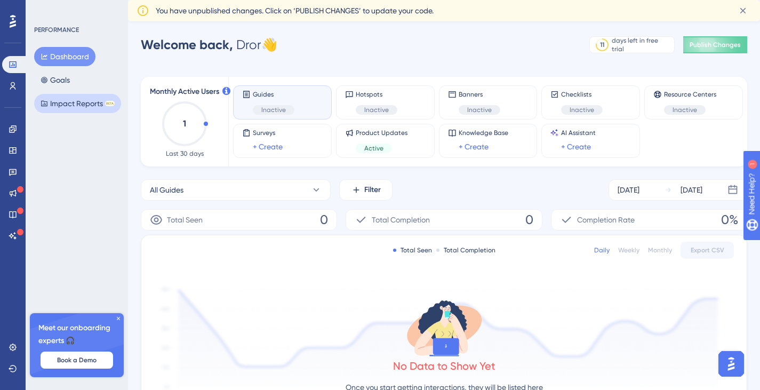
click at [71, 105] on button "Impact Reports BETA" at bounding box center [77, 103] width 87 height 19
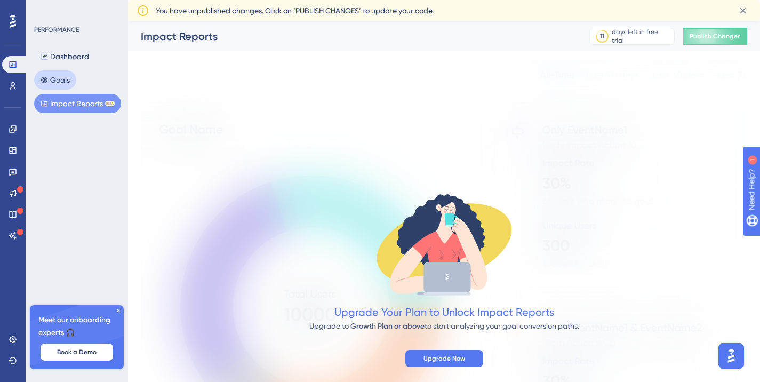
click at [67, 85] on button "Goals" at bounding box center [55, 79] width 42 height 19
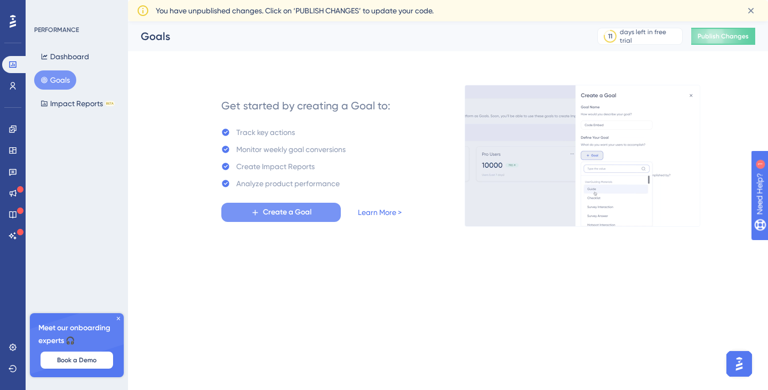
click at [283, 212] on span "Create a Goal" at bounding box center [287, 212] width 49 height 13
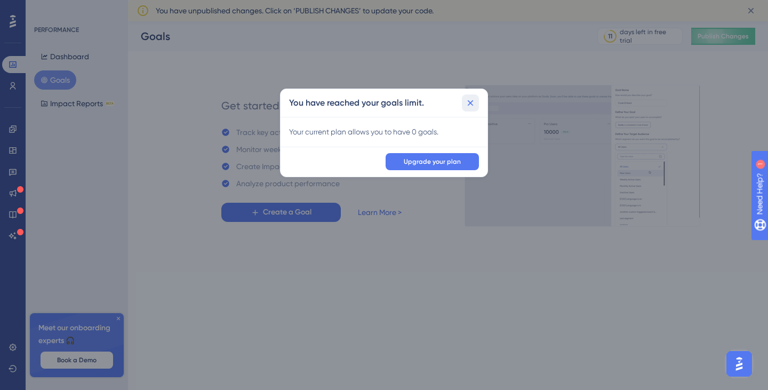
click at [469, 105] on icon at bounding box center [470, 103] width 11 height 11
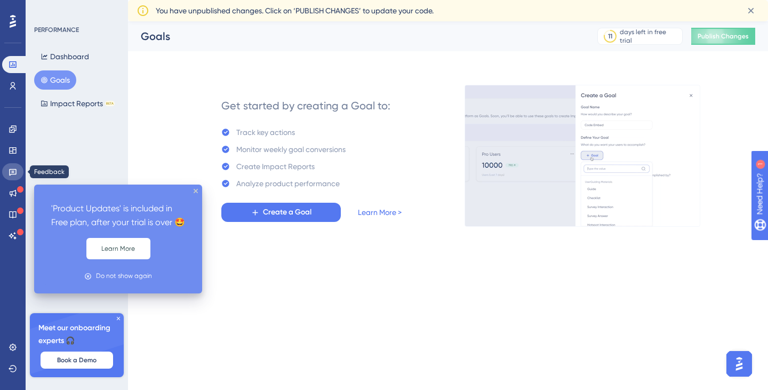
click at [13, 168] on icon at bounding box center [13, 171] width 9 height 9
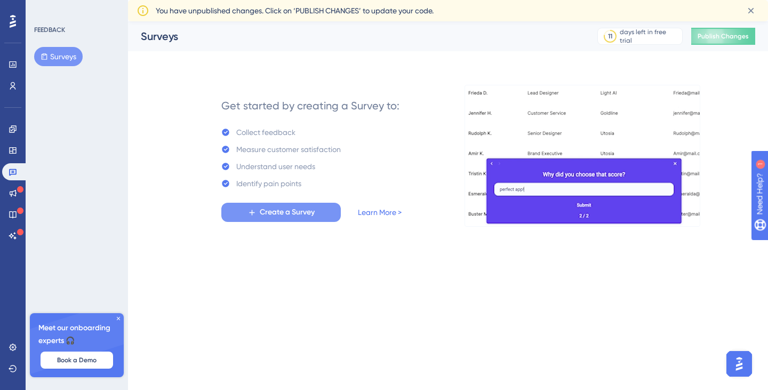
click at [251, 204] on button "Create a Survey" at bounding box center [280, 212] width 119 height 19
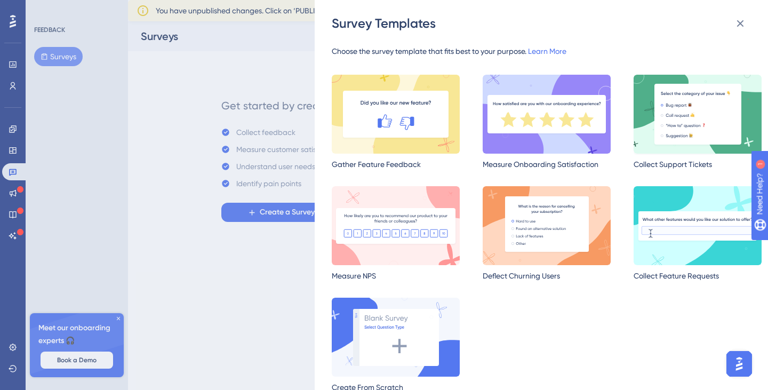
click at [670, 105] on img at bounding box center [697, 114] width 128 height 79
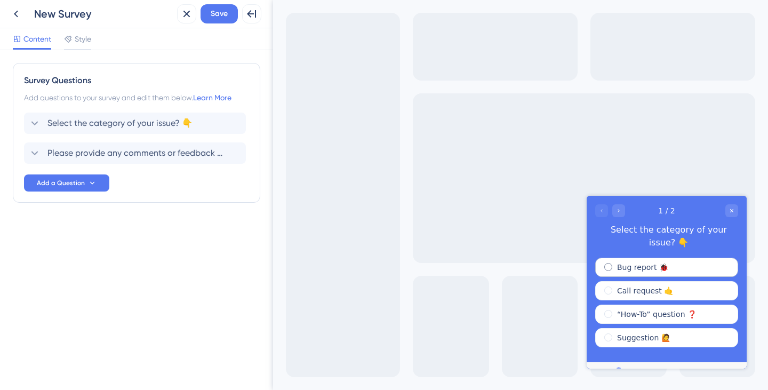
click at [656, 262] on label "Bug report 🐞" at bounding box center [642, 267] width 51 height 11
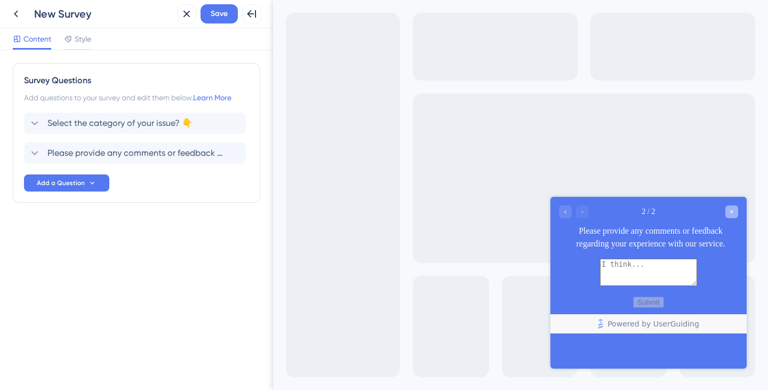
click at [734, 213] on icon "Close survey" at bounding box center [731, 211] width 6 height 6
click at [184, 18] on icon at bounding box center [186, 13] width 13 height 13
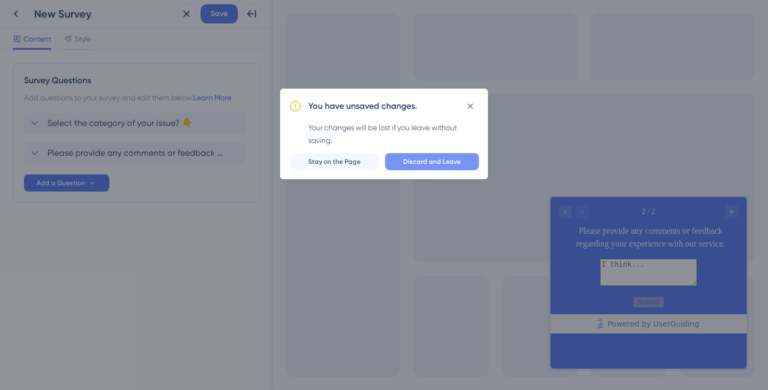
click at [423, 158] on span "Discard and Leave" at bounding box center [432, 161] width 58 height 9
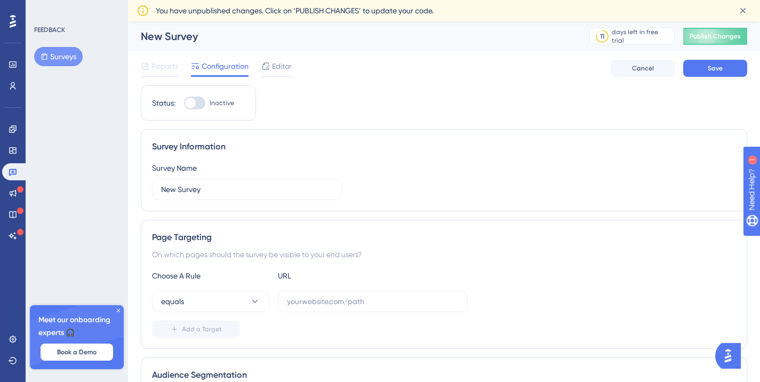
click at [60, 52] on button "Surveys" at bounding box center [58, 56] width 49 height 19
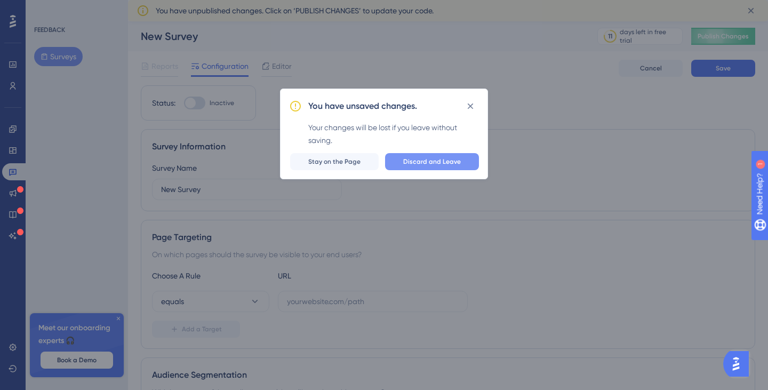
click at [437, 162] on span "Discard and Leave" at bounding box center [432, 161] width 58 height 9
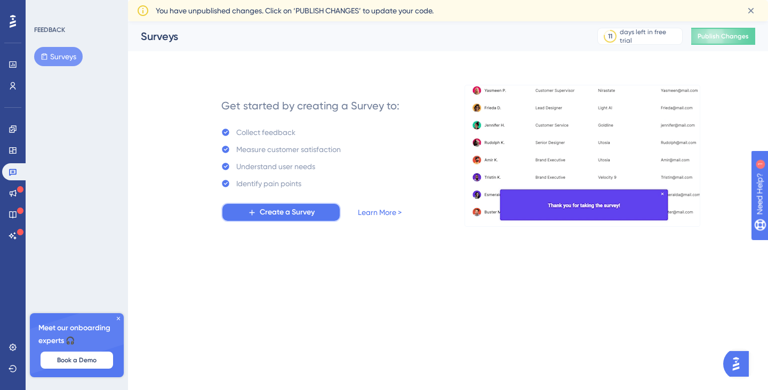
click at [264, 214] on span "Create a Survey" at bounding box center [287, 212] width 55 height 13
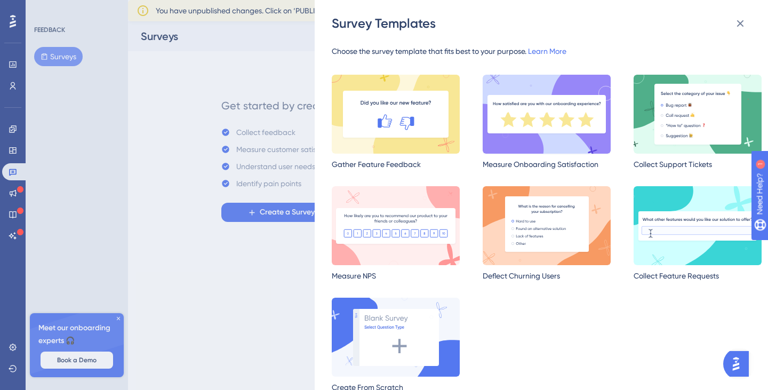
click at [516, 126] on img at bounding box center [546, 114] width 128 height 79
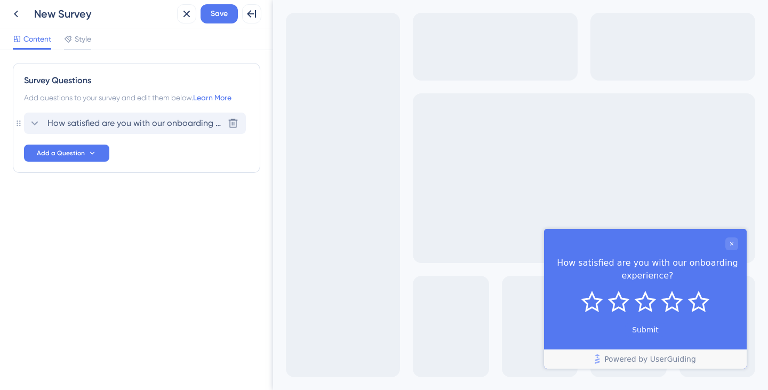
click at [196, 121] on span "How satisfied are you with our onboarding experience?" at bounding box center [135, 123] width 176 height 13
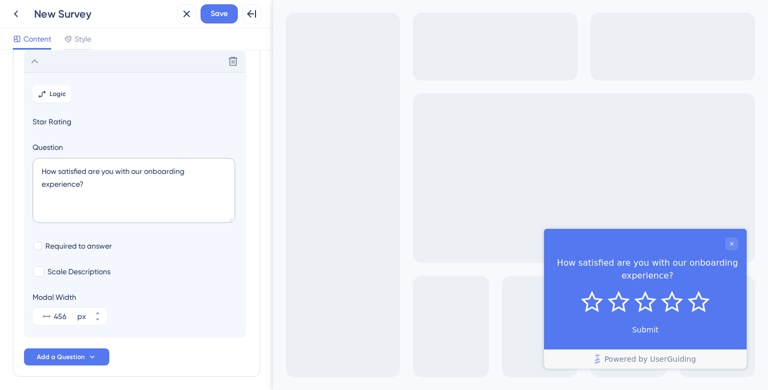
scroll to position [62, 0]
click at [75, 246] on span "Required to answer" at bounding box center [78, 245] width 67 height 13
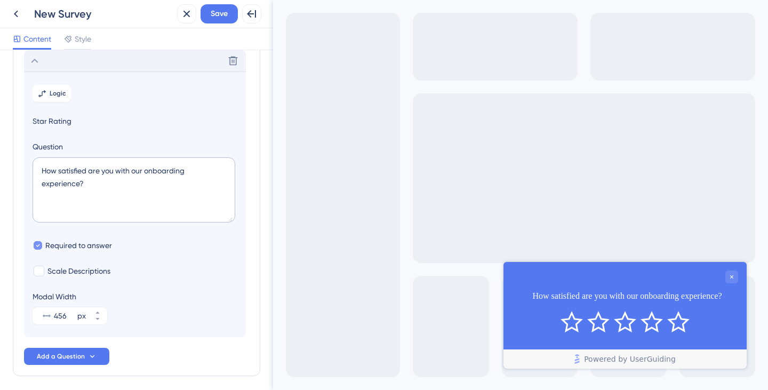
click at [75, 246] on span "Required to answer" at bounding box center [78, 245] width 67 height 13
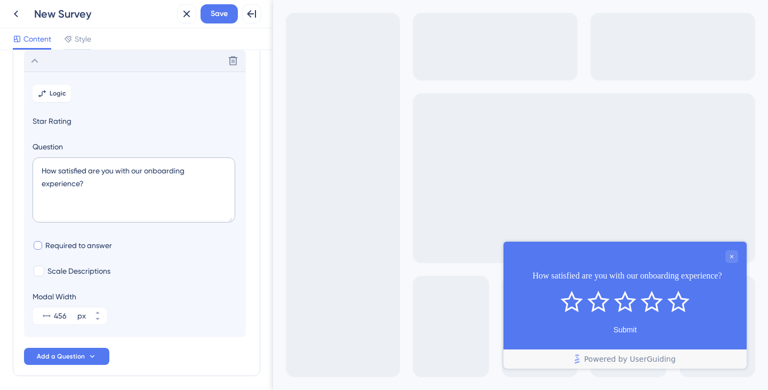
click at [75, 246] on span "Required to answer" at bounding box center [78, 245] width 67 height 13
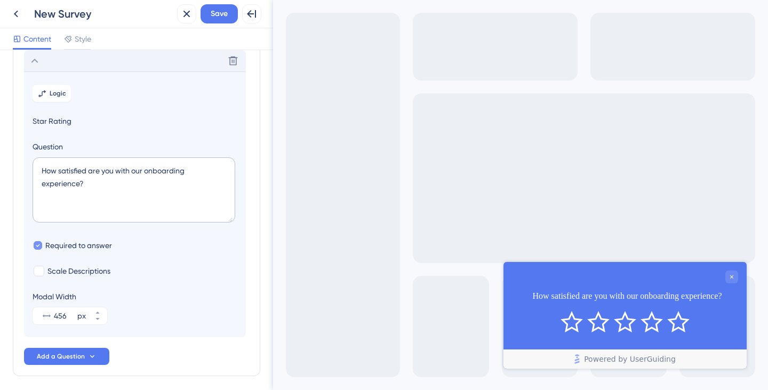
click at [86, 247] on span "Required to answer" at bounding box center [78, 245] width 67 height 13
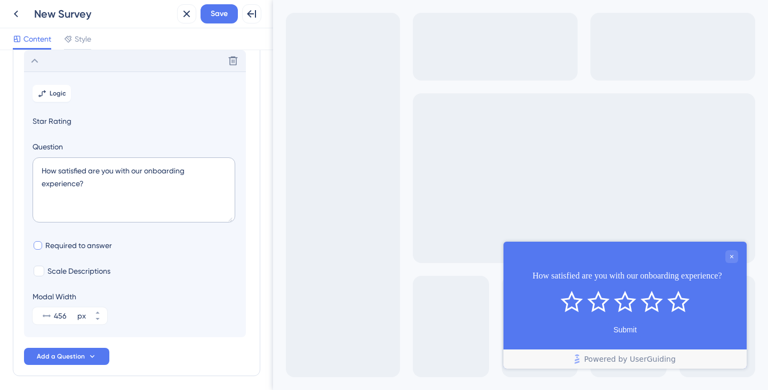
click at [102, 246] on span "Required to answer" at bounding box center [78, 245] width 67 height 13
checkbox input "true"
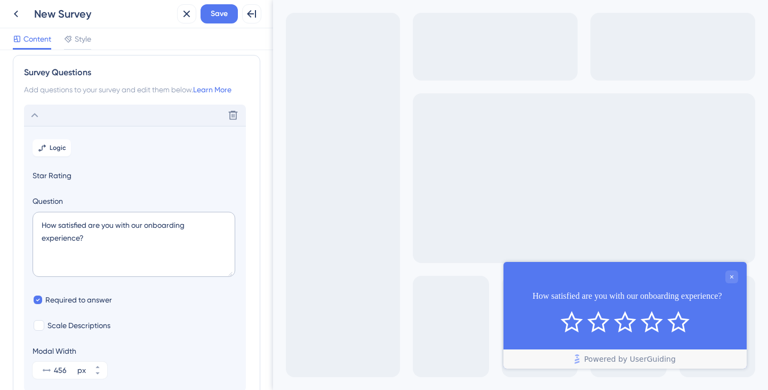
scroll to position [7, 0]
click at [58, 150] on span "Logic" at bounding box center [58, 148] width 17 height 9
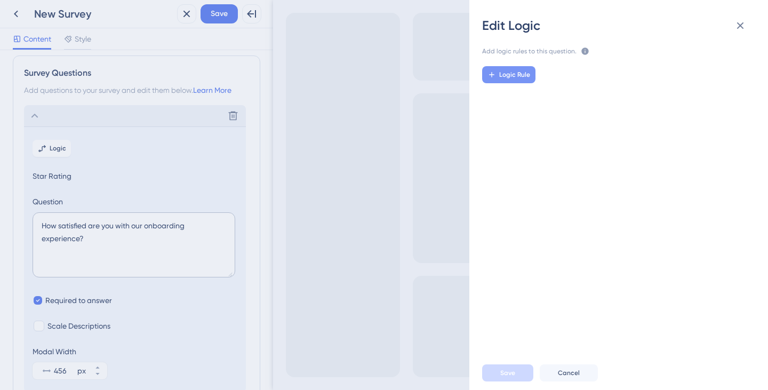
click at [514, 69] on button "Logic Rule" at bounding box center [508, 74] width 53 height 17
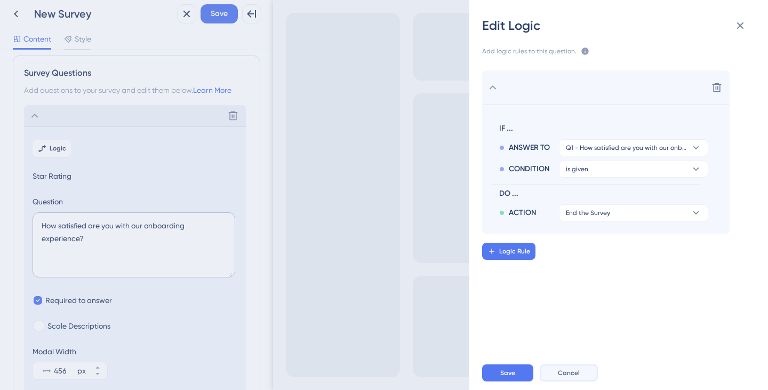
click at [566, 376] on span "Cancel" at bounding box center [569, 372] width 22 height 9
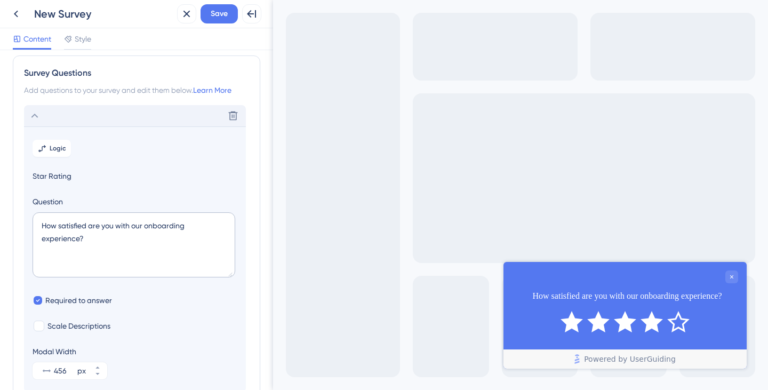
click at [648, 324] on icon "Rate 4 star" at bounding box center [651, 321] width 22 height 21
click at [676, 324] on icon "Rate 5 star" at bounding box center [678, 321] width 22 height 21
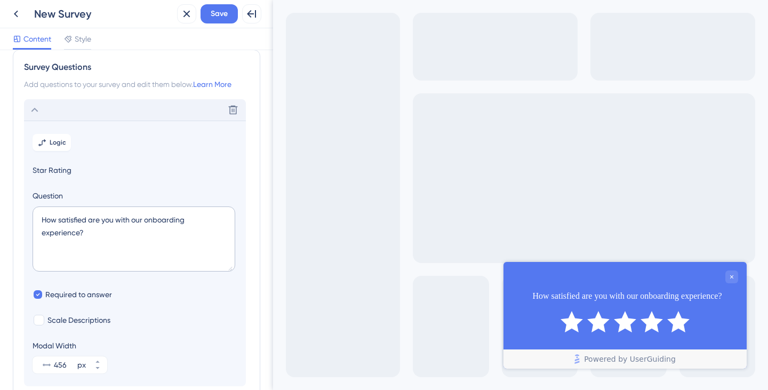
scroll to position [0, 0]
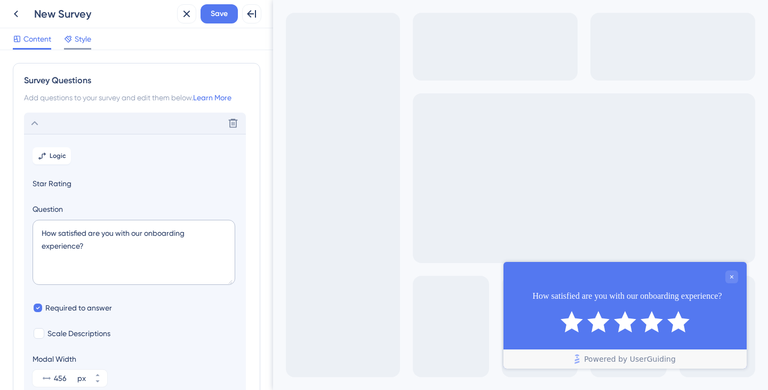
click at [78, 34] on span "Style" at bounding box center [83, 39] width 17 height 13
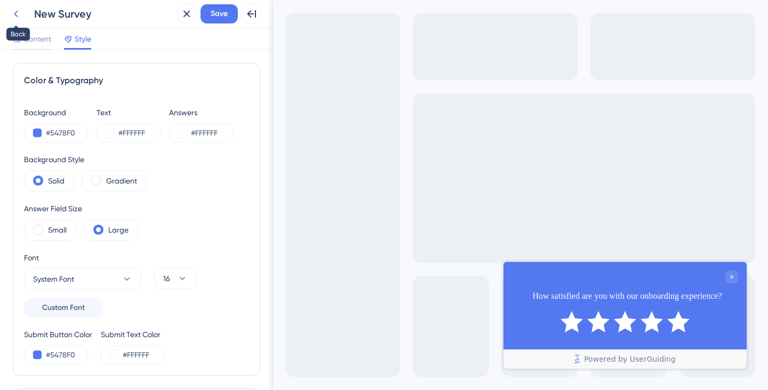
click at [20, 13] on icon at bounding box center [16, 13] width 13 height 13
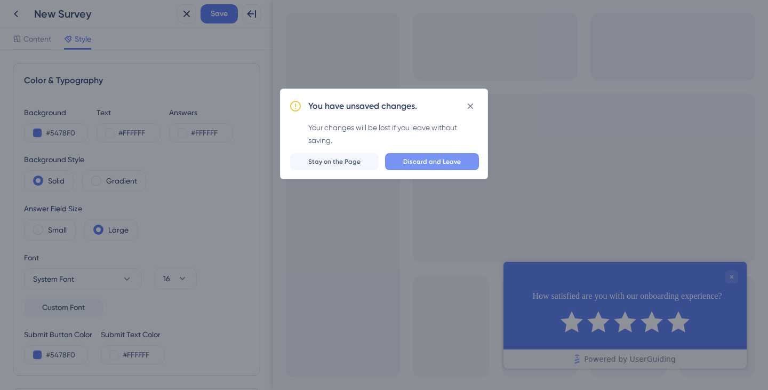
click at [439, 163] on span "Discard and Leave" at bounding box center [432, 161] width 58 height 9
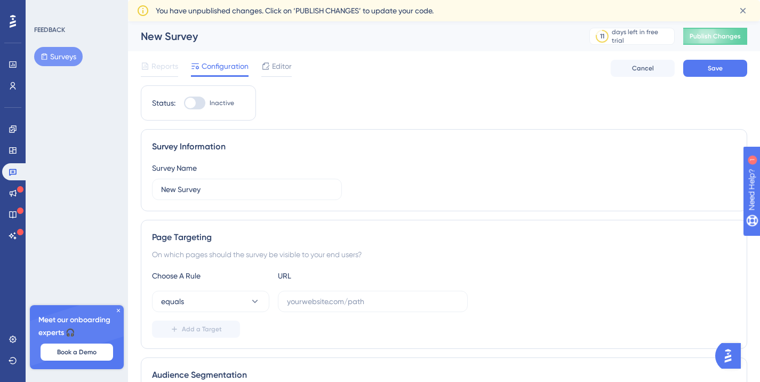
click at [62, 57] on button "Surveys" at bounding box center [58, 56] width 49 height 19
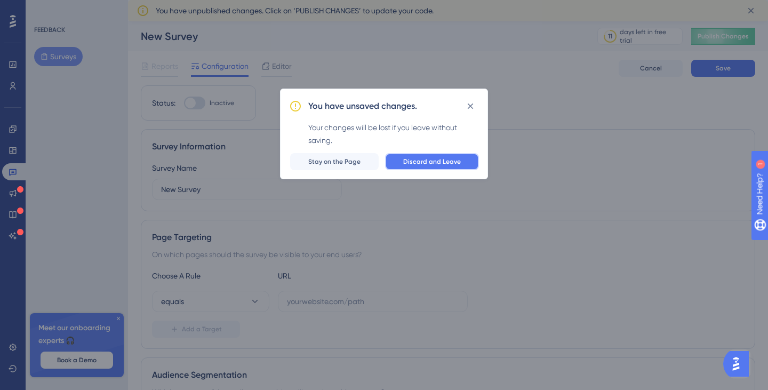
click at [427, 164] on span "Discard and Leave" at bounding box center [432, 161] width 58 height 9
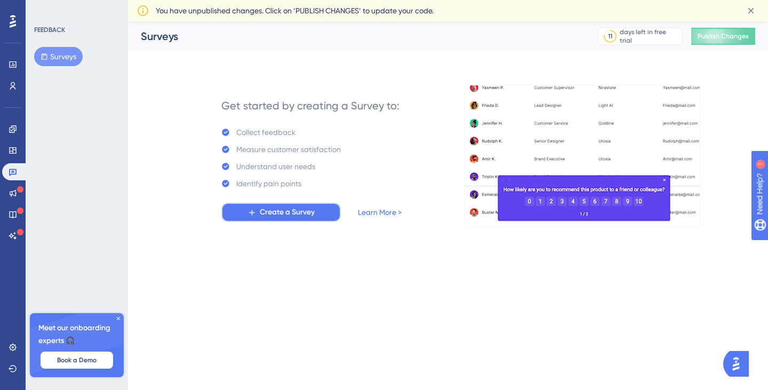
click at [282, 213] on span "Create a Survey" at bounding box center [287, 212] width 55 height 13
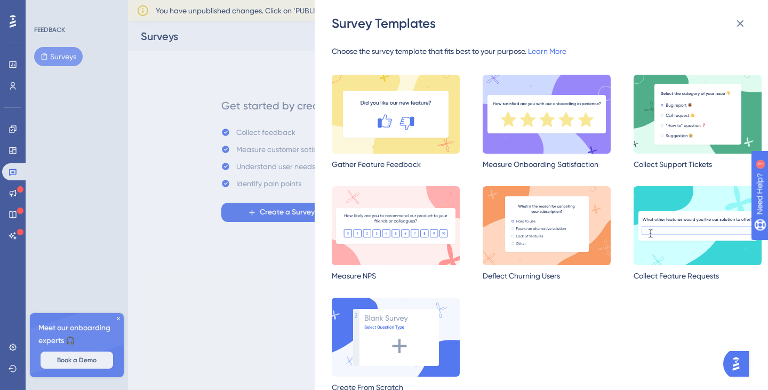
click at [554, 126] on img at bounding box center [546, 114] width 128 height 79
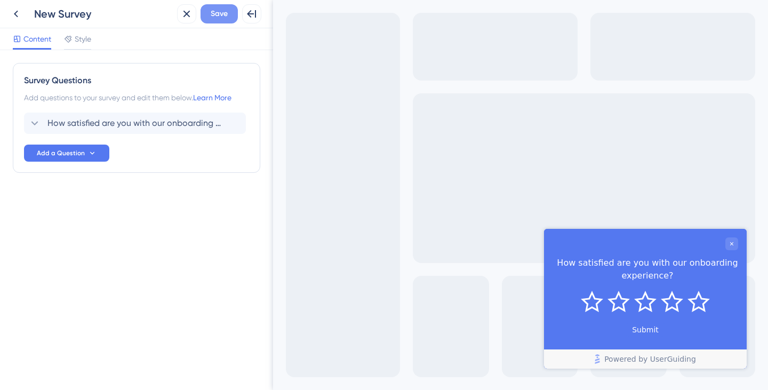
click at [218, 17] on span "Save" at bounding box center [219, 13] width 17 height 13
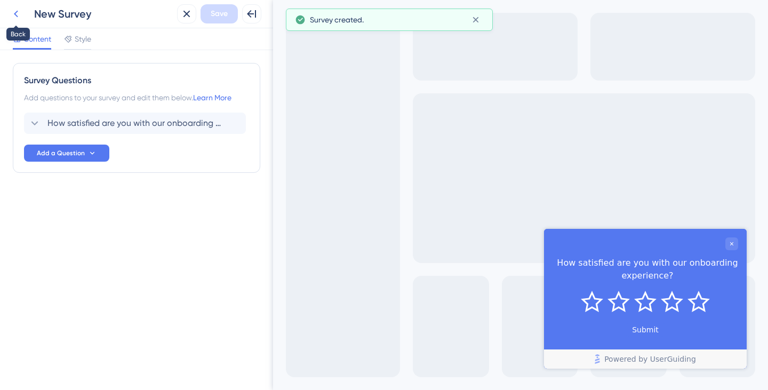
click at [14, 15] on icon at bounding box center [16, 13] width 13 height 13
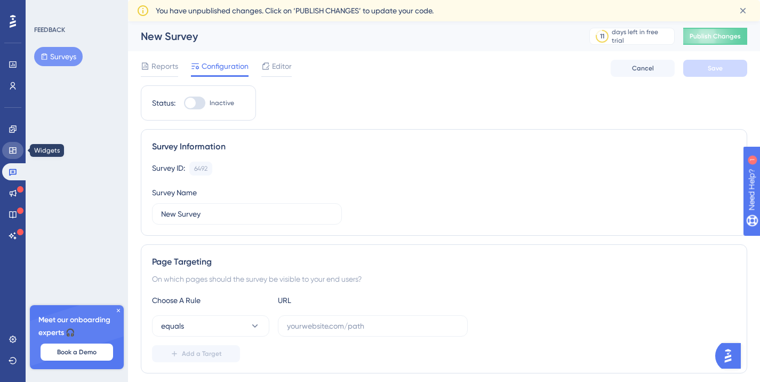
click at [14, 149] on icon at bounding box center [13, 150] width 9 height 9
